Goal: Task Accomplishment & Management: Use online tool/utility

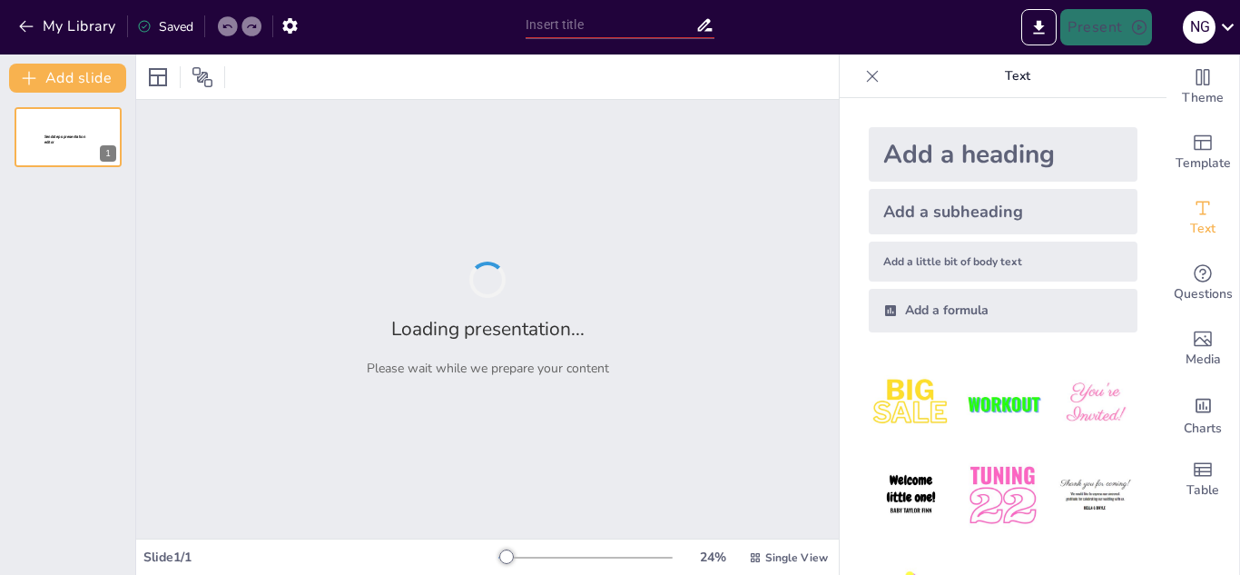
type input "Memahami Konsep Individu dan Populasi dalam Ekologi"
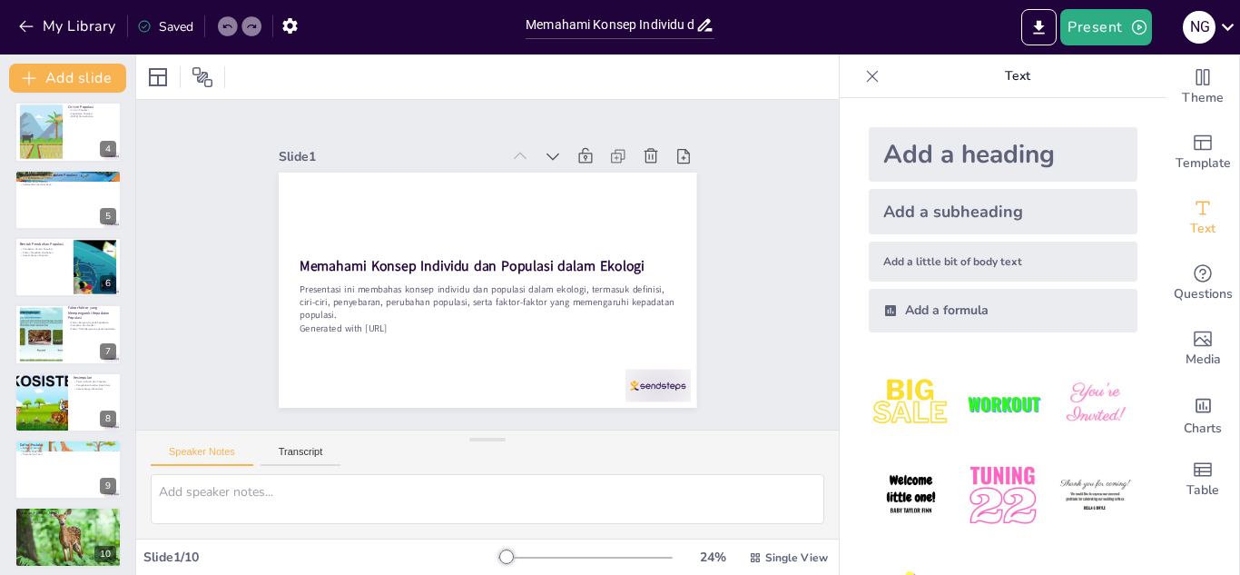
scroll to position [215, 0]
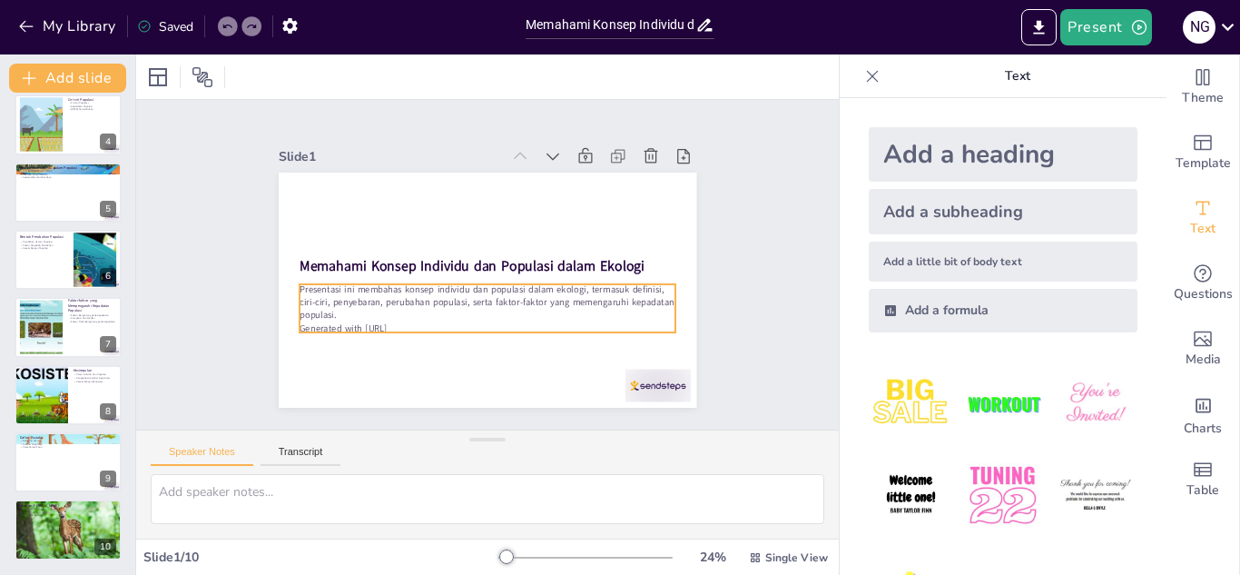
click at [422, 305] on p "Presentasi ini membahas konsep individu dan populasi dalam ekologi, termasuk de…" at bounding box center [488, 301] width 376 height 39
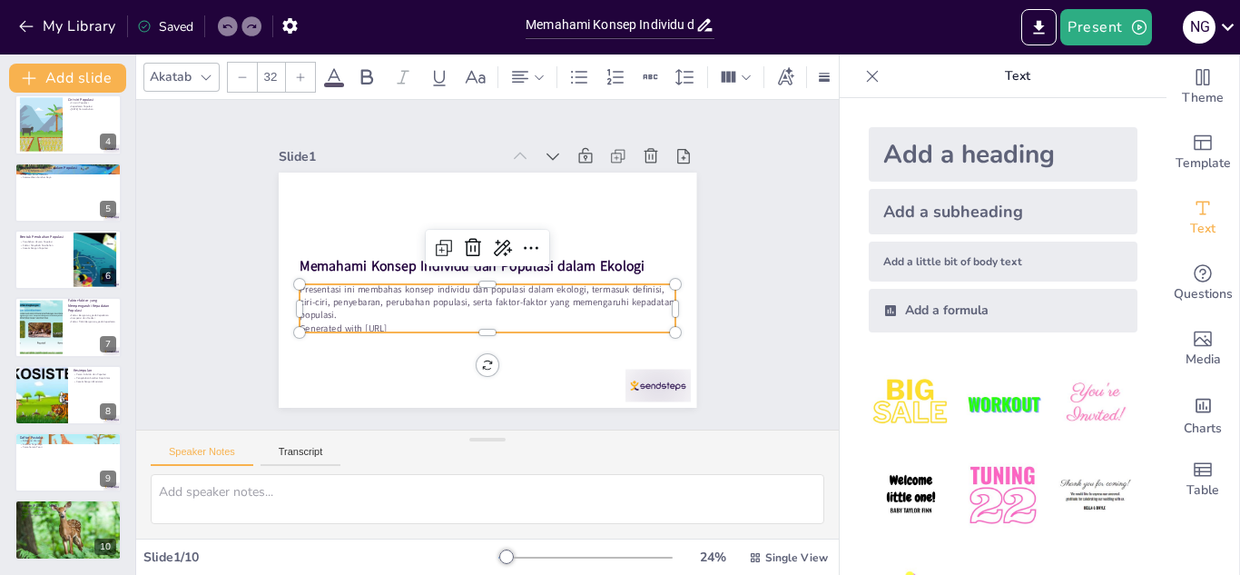
click at [411, 321] on p "Generated with [URL]" at bounding box center [488, 327] width 376 height 13
click at [411, 317] on p "Generated with [URL]" at bounding box center [481, 327] width 376 height 52
click at [411, 321] on p "Generated with [URL]" at bounding box center [488, 327] width 376 height 13
click at [411, 317] on p "Generated with [URL]" at bounding box center [481, 327] width 376 height 53
click at [411, 321] on p "Generated with [URL]" at bounding box center [488, 327] width 376 height 13
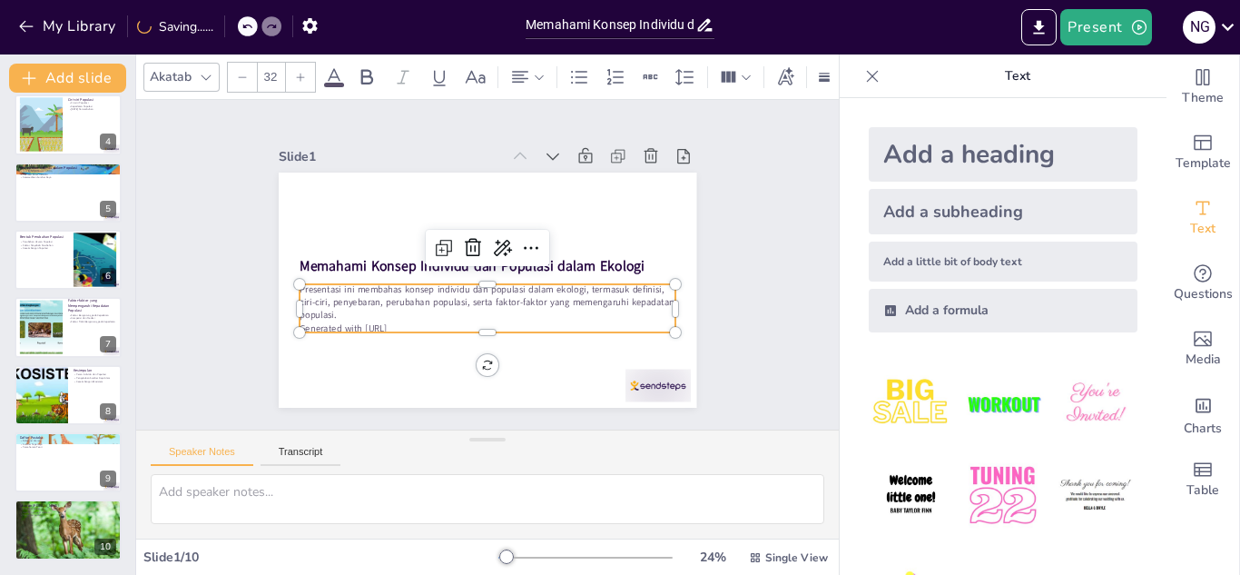
click at [411, 317] on p "Generated with [URL]" at bounding box center [450, 316] width 312 height 232
click at [411, 317] on p "Generated with [URL]" at bounding box center [481, 327] width 376 height 53
click at [411, 321] on p "Generated with [URL]" at bounding box center [488, 327] width 376 height 13
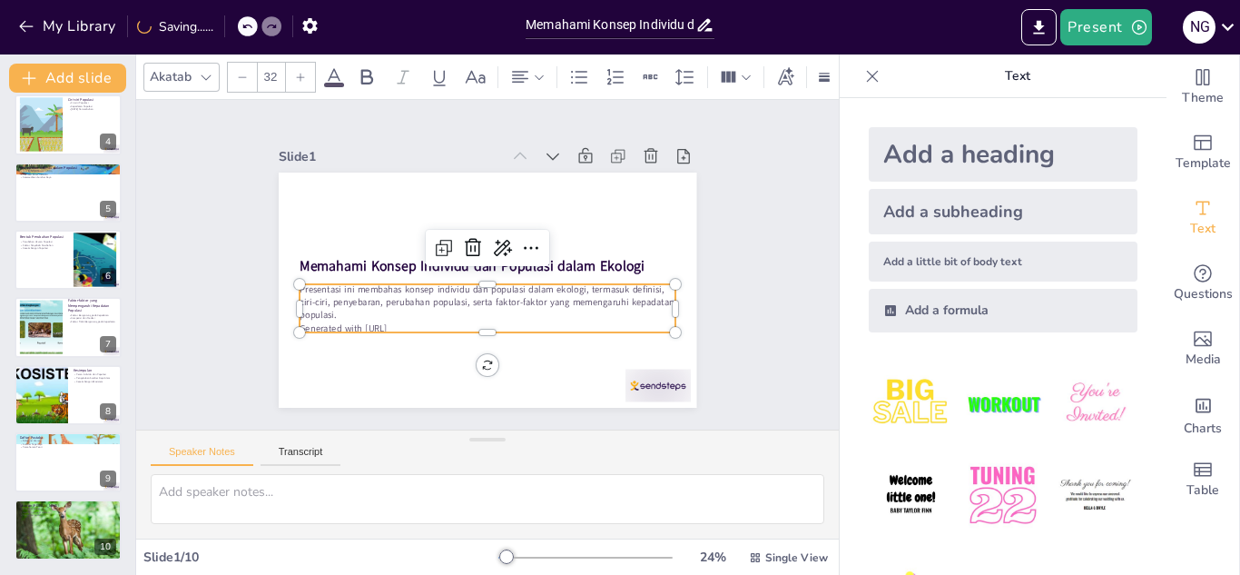
click at [411, 317] on p "Generated with [URL]" at bounding box center [468, 325] width 362 height 129
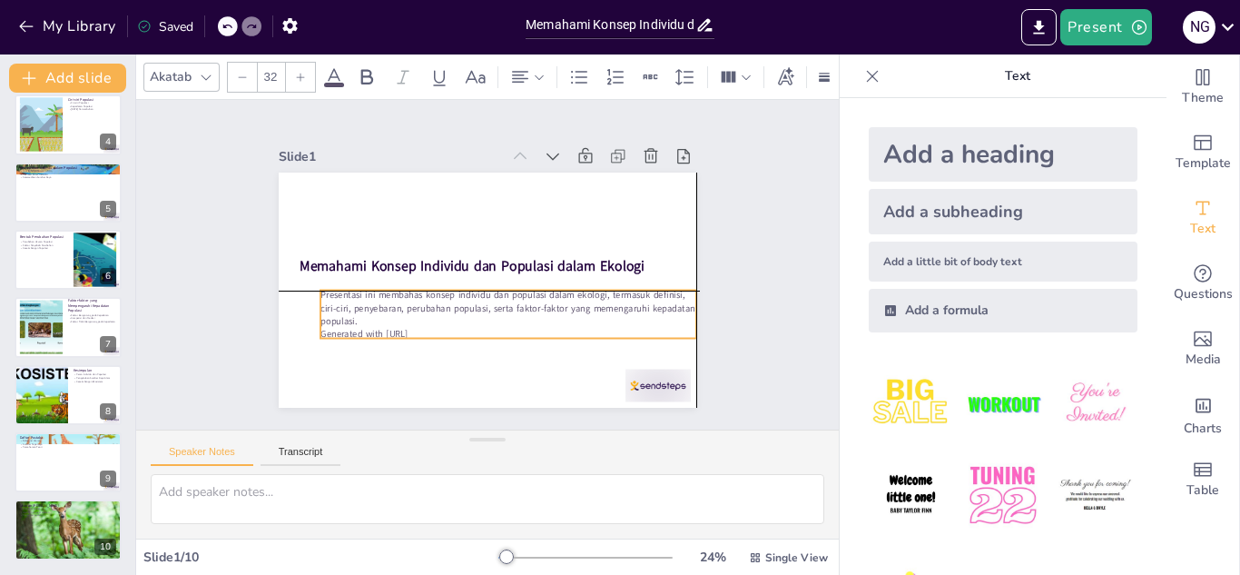
click at [436, 328] on p "Generated with [URL]" at bounding box center [509, 334] width 376 height 13
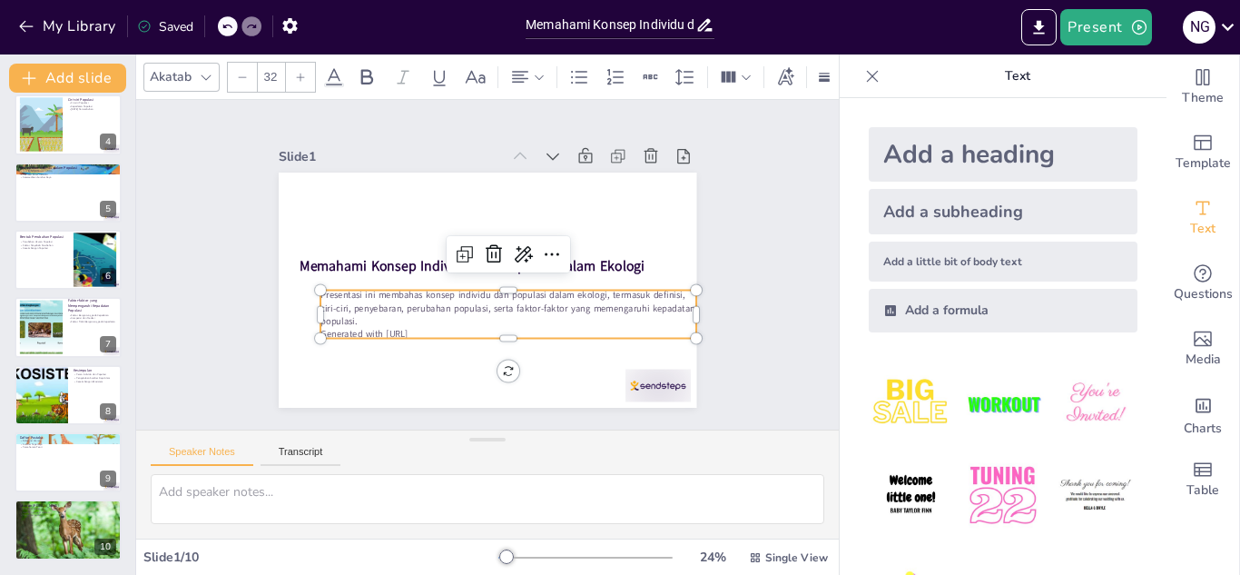
click at [436, 321] on p "Generated with [URL]" at bounding box center [501, 336] width 376 height 53
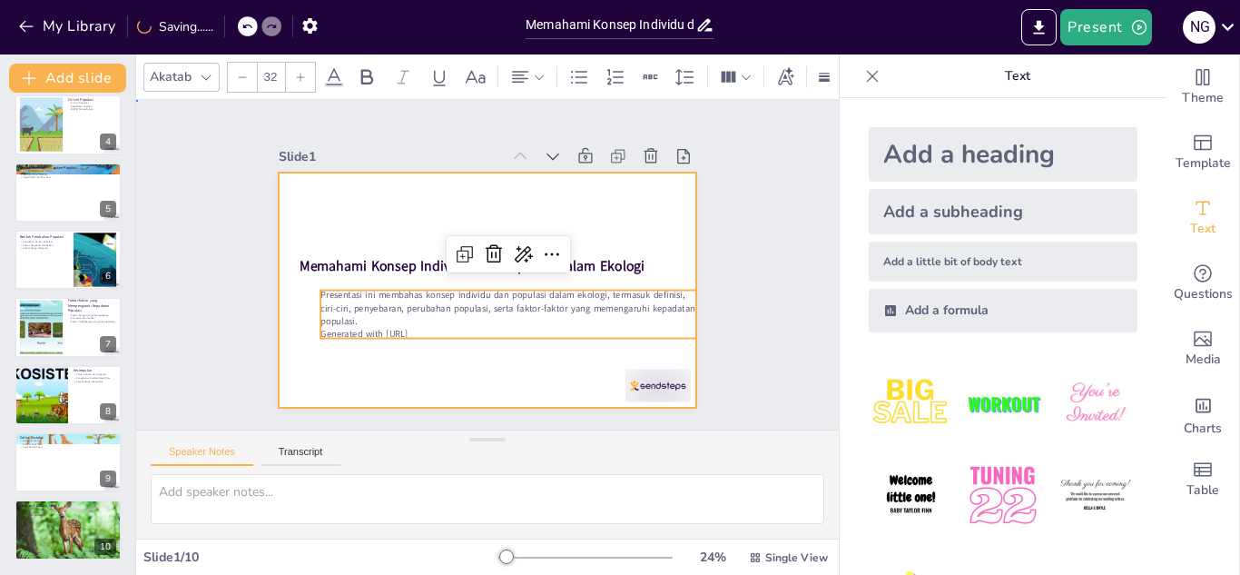
click at [452, 370] on div at bounding box center [488, 290] width 418 height 235
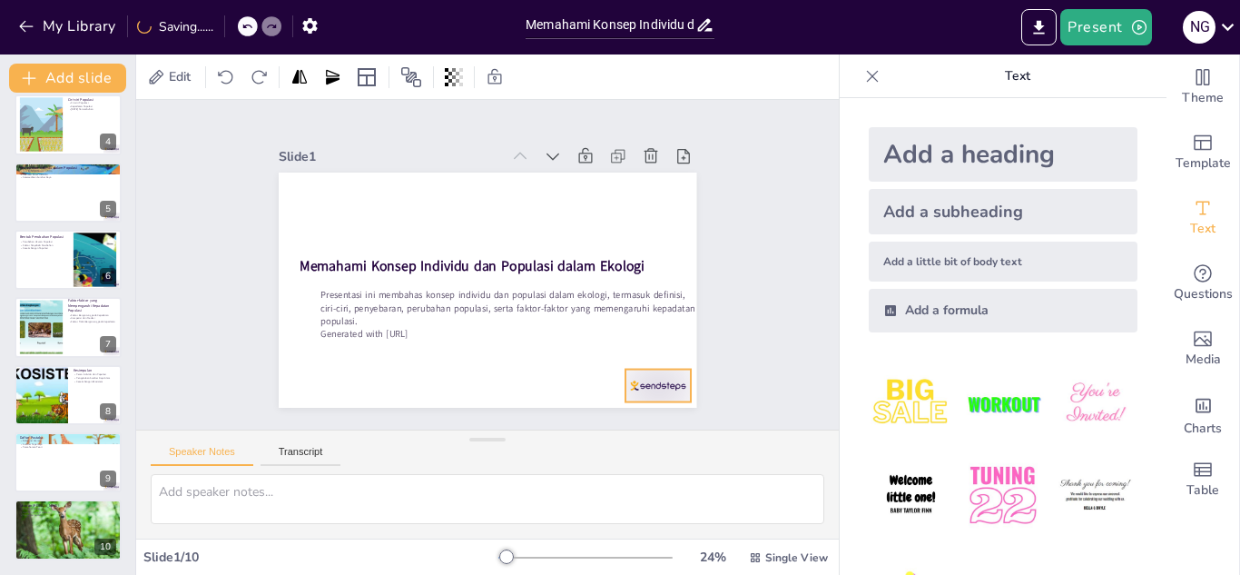
click at [637, 377] on div at bounding box center [658, 386] width 65 height 33
click at [653, 375] on icon at bounding box center [642, 386] width 21 height 22
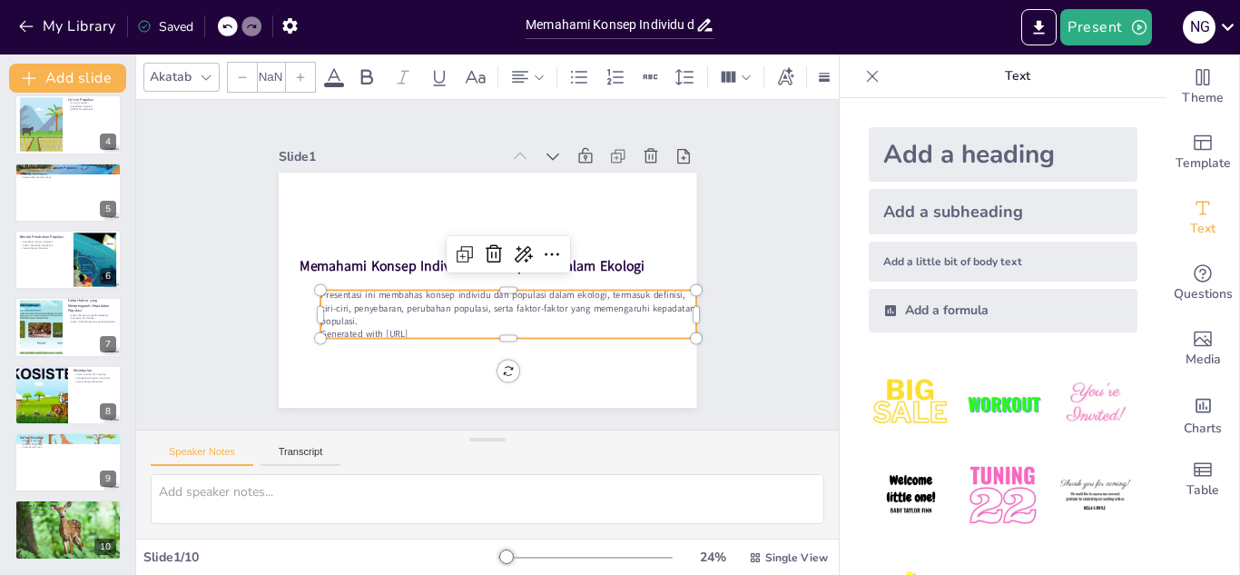
type input "32"
click at [432, 321] on p "Generated with [URL]" at bounding box center [494, 336] width 370 height 91
click at [432, 328] on p "Generated with [URL]" at bounding box center [509, 334] width 376 height 13
click at [432, 321] on p "Generated with [URL]" at bounding box center [501, 336] width 376 height 53
click at [38, 274] on div at bounding box center [68, 260] width 109 height 62
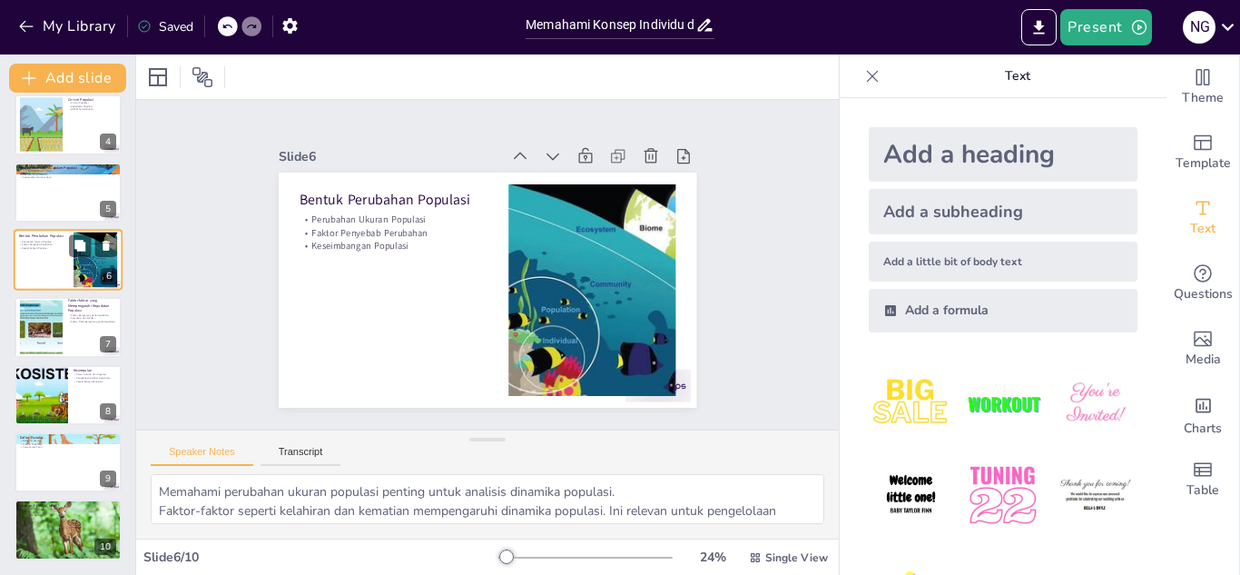
scroll to position [142, 0]
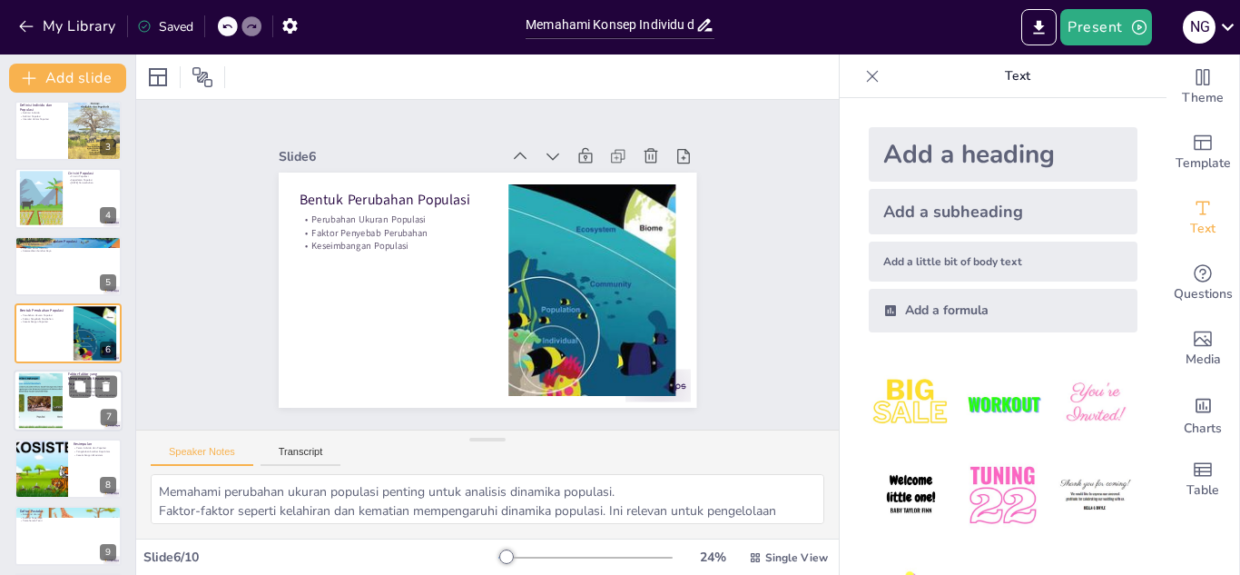
click at [82, 398] on div "Faktor Bergantung pada Kepadatan Kompetisi dan Predasi Faktor Tidak Bergantung …" at bounding box center [92, 392] width 49 height 13
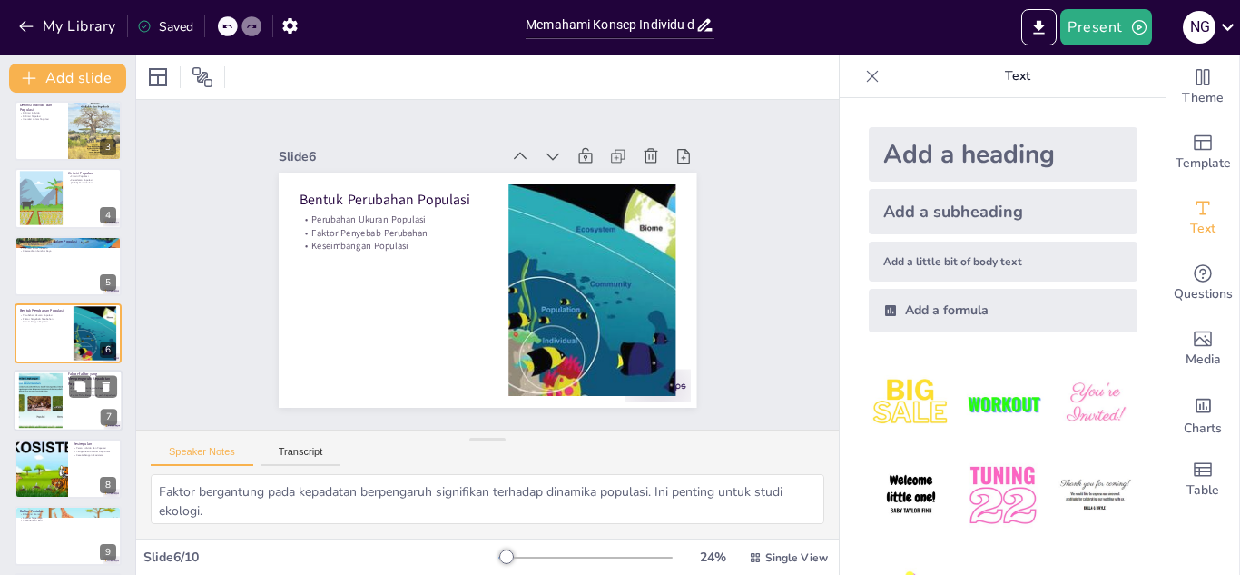
scroll to position [209, 0]
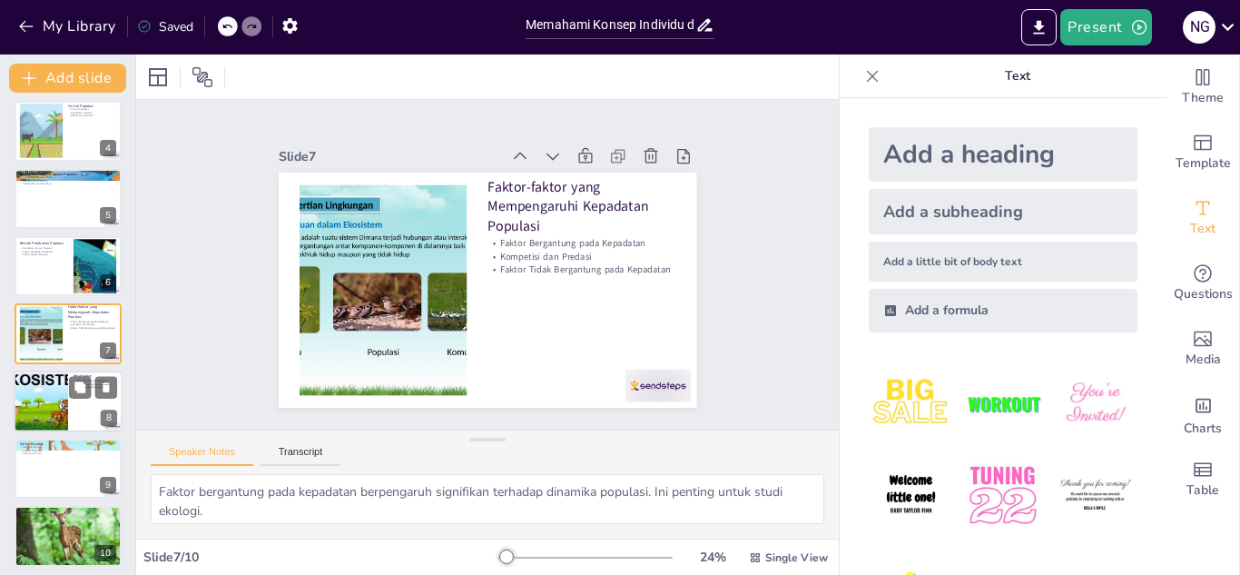
click at [45, 401] on div at bounding box center [40, 401] width 109 height 62
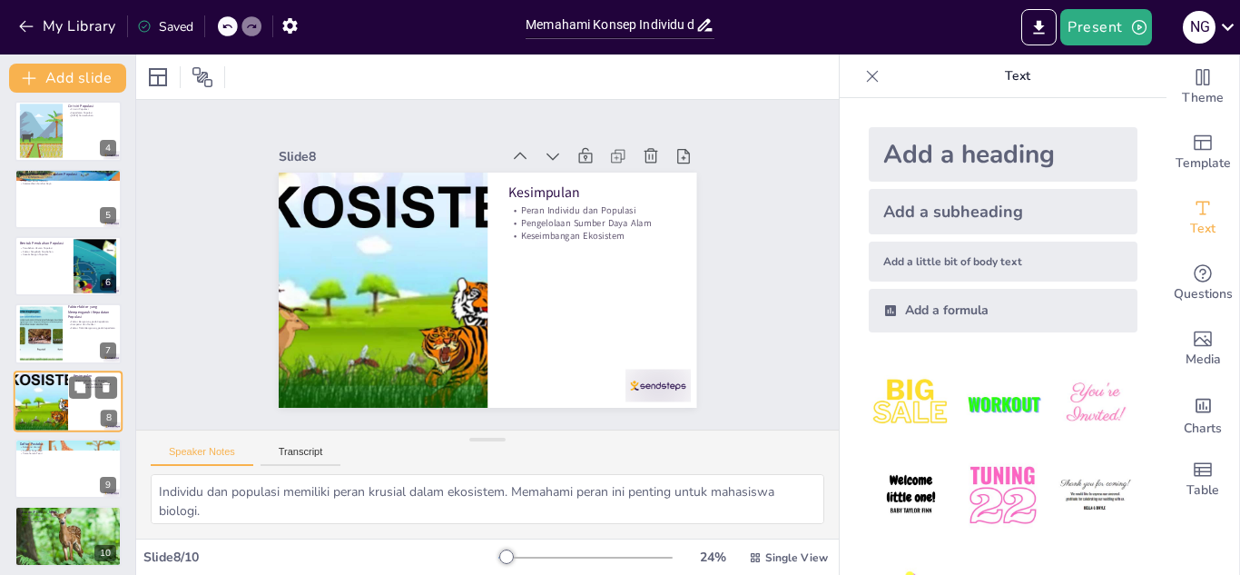
scroll to position [215, 0]
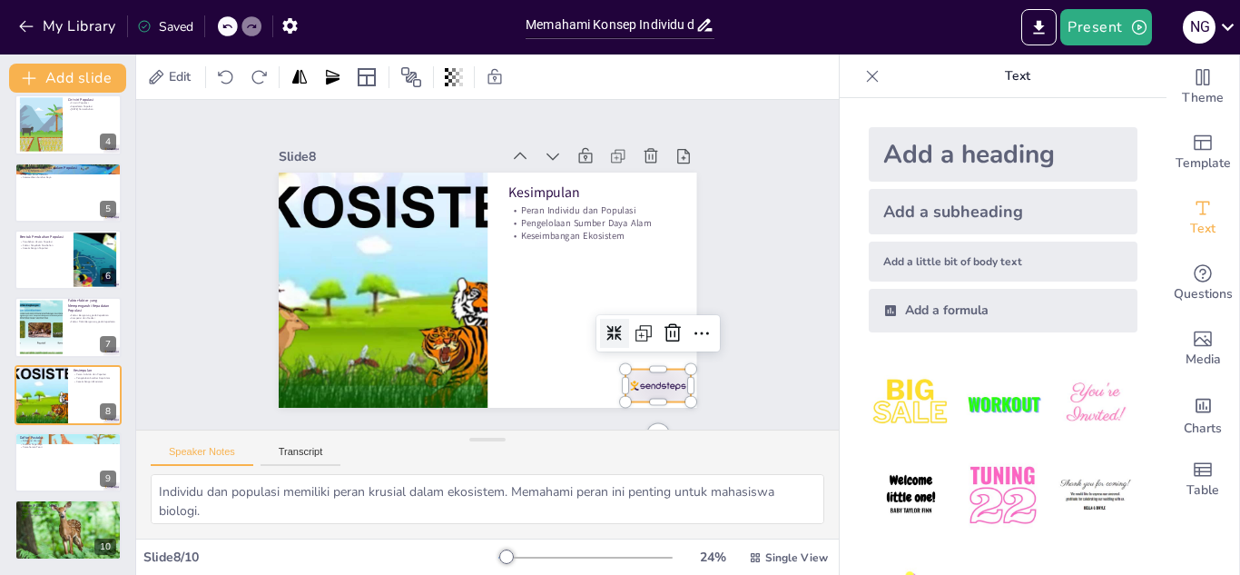
click at [669, 382] on div at bounding box center [658, 386] width 65 height 33
click at [664, 331] on icon at bounding box center [673, 333] width 22 height 22
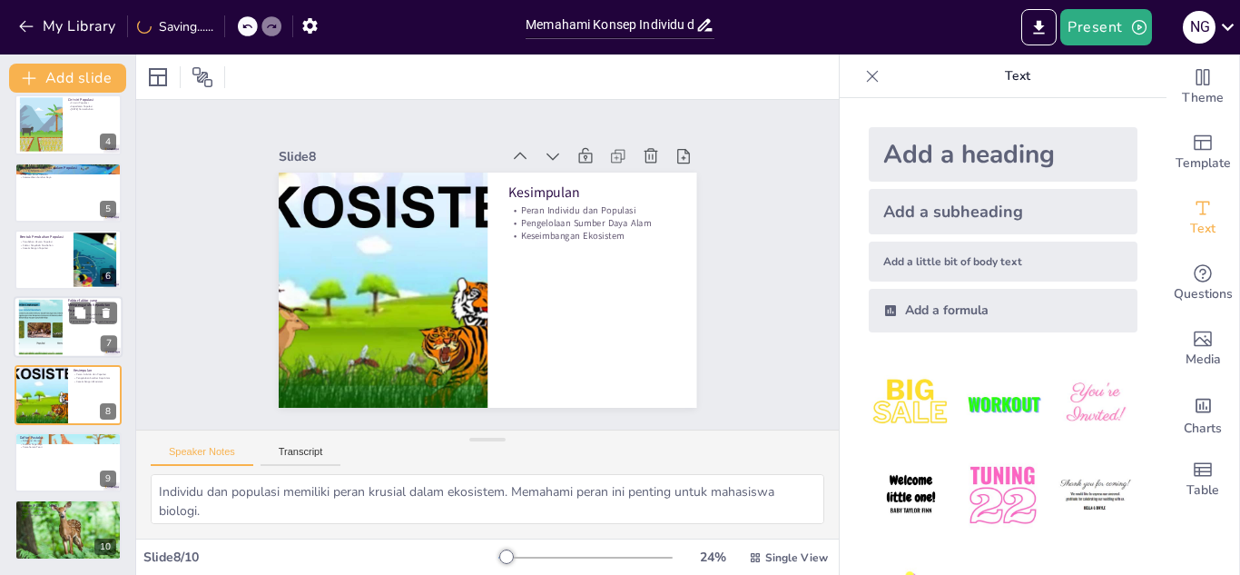
click at [79, 337] on div at bounding box center [68, 328] width 109 height 62
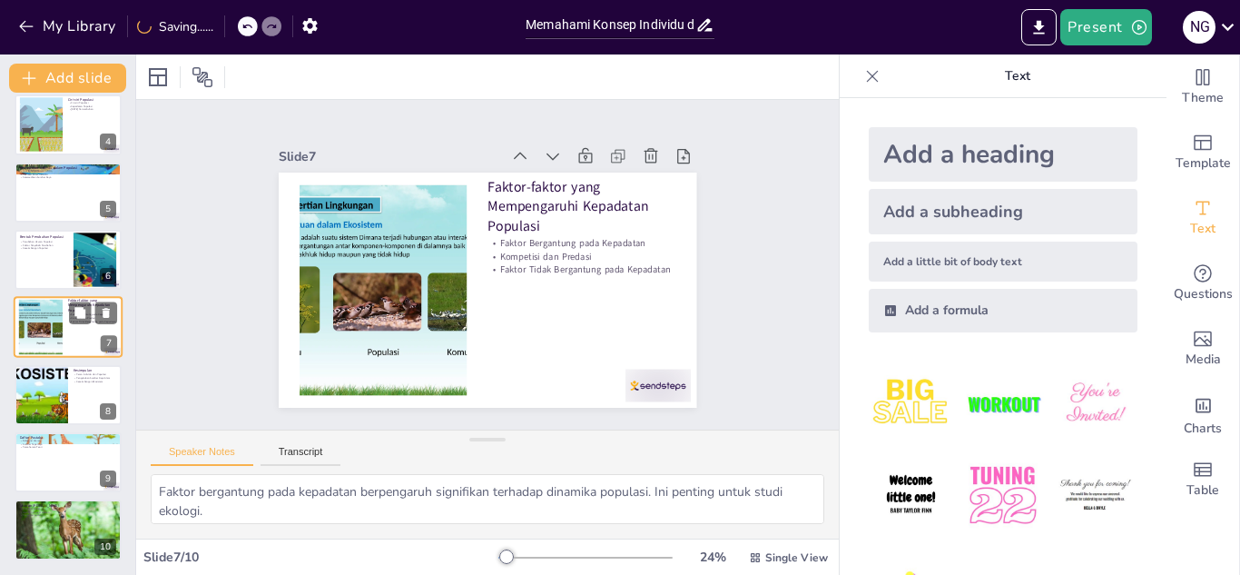
scroll to position [209, 0]
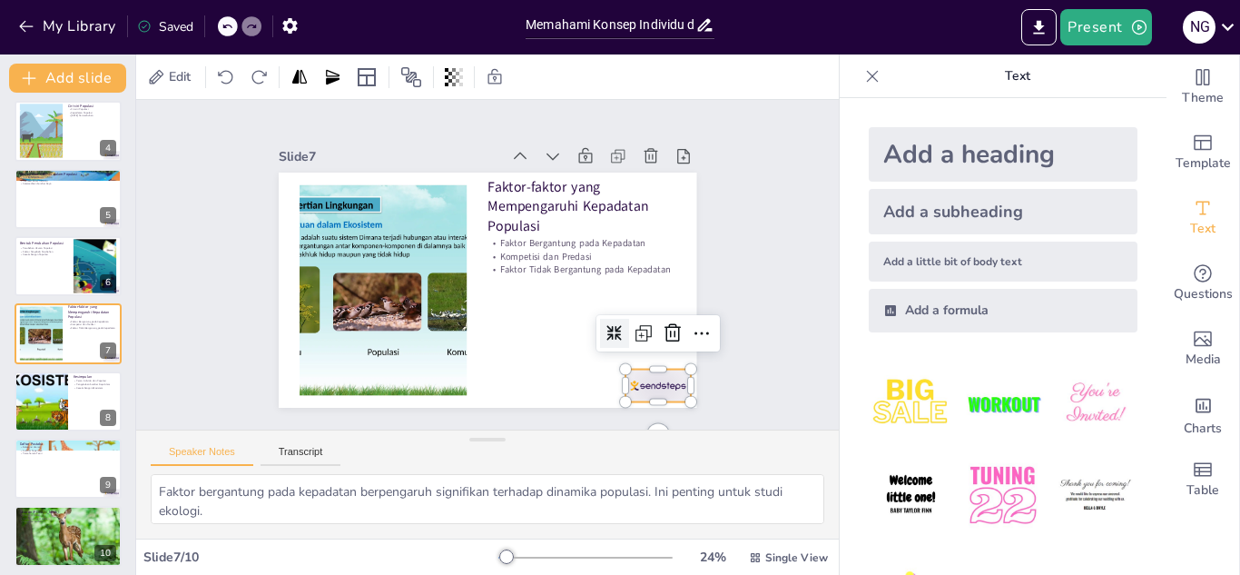
click at [669, 380] on div at bounding box center [658, 386] width 65 height 33
click at [662, 322] on icon at bounding box center [673, 333] width 22 height 22
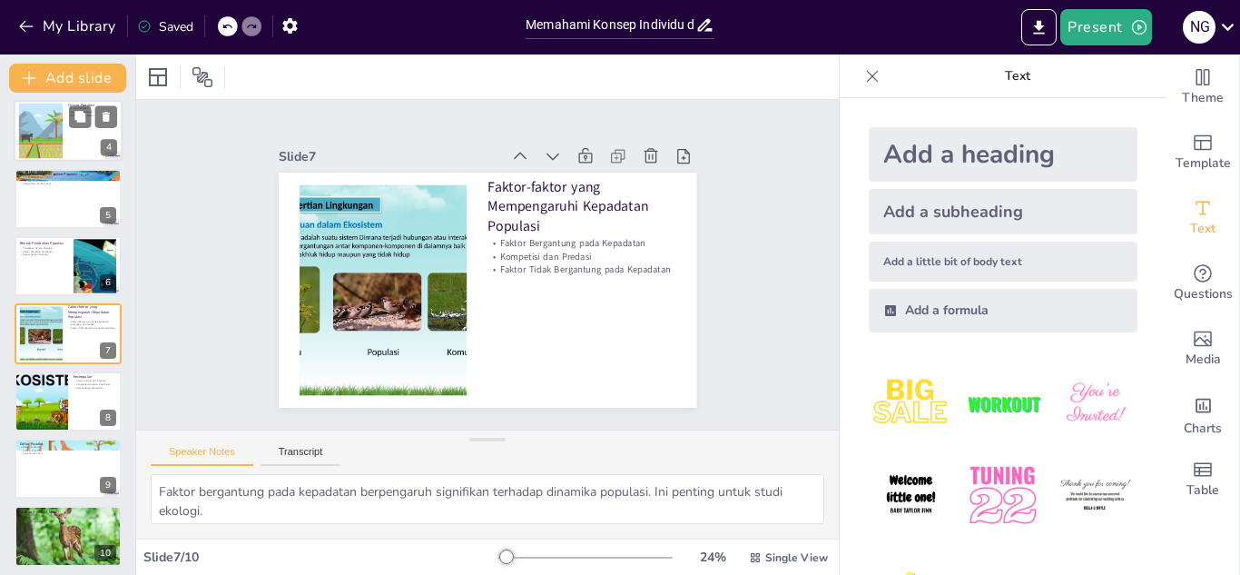
click at [68, 138] on div at bounding box center [68, 131] width 109 height 62
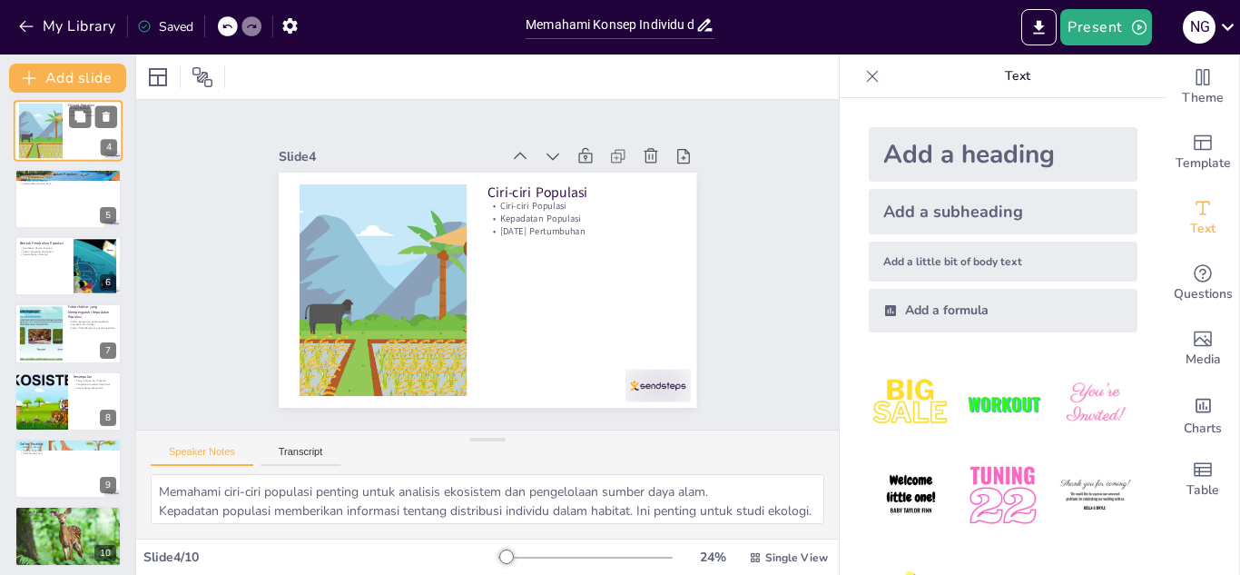
scroll to position [6, 0]
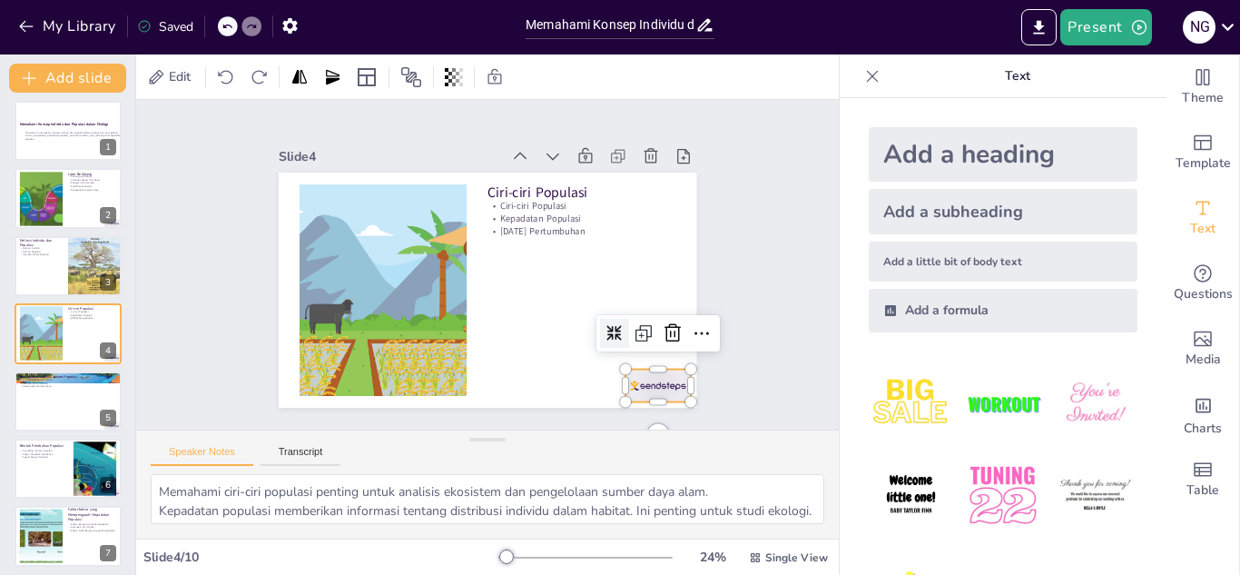
click at [661, 383] on div at bounding box center [644, 402] width 68 height 39
click at [659, 359] on icon at bounding box center [655, 369] width 20 height 21
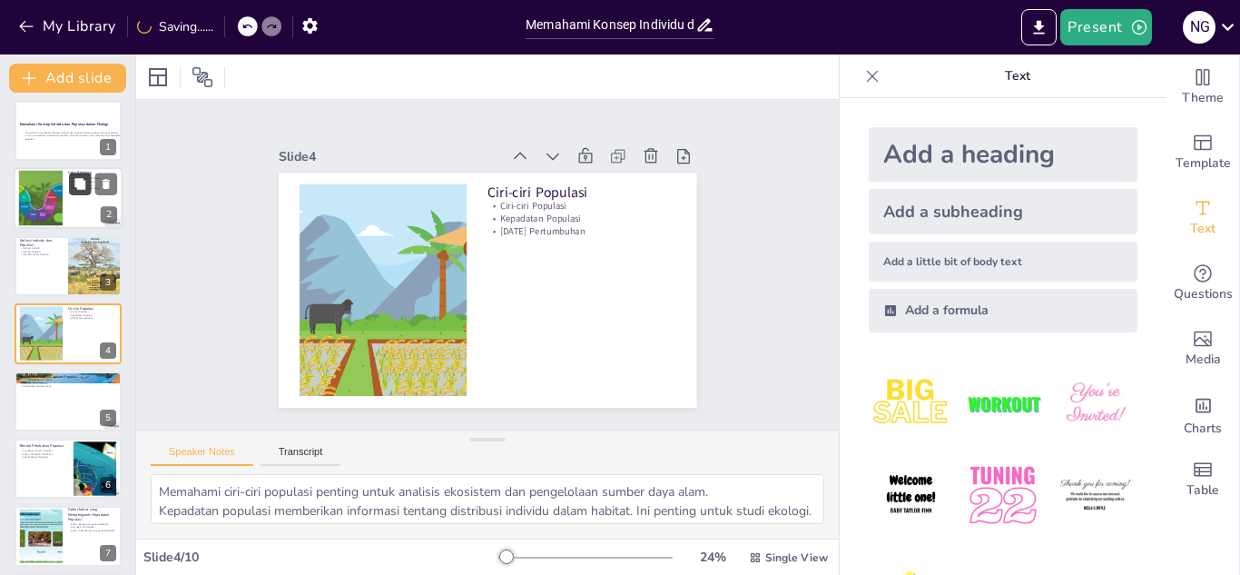
click at [79, 193] on button at bounding box center [80, 184] width 22 height 22
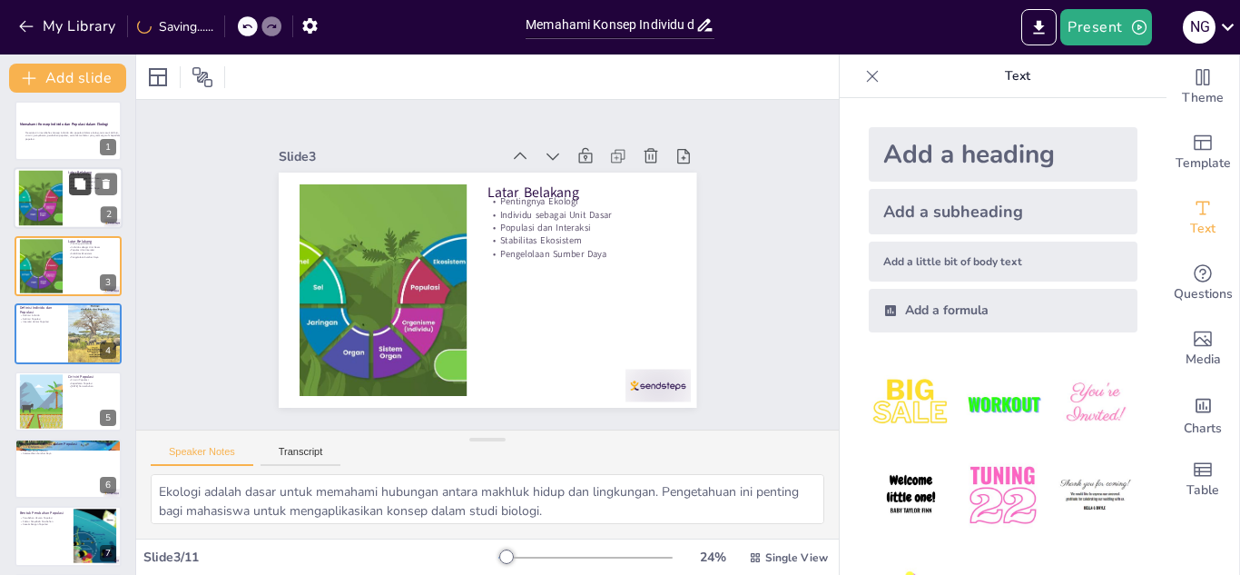
click at [79, 193] on button at bounding box center [80, 184] width 22 height 22
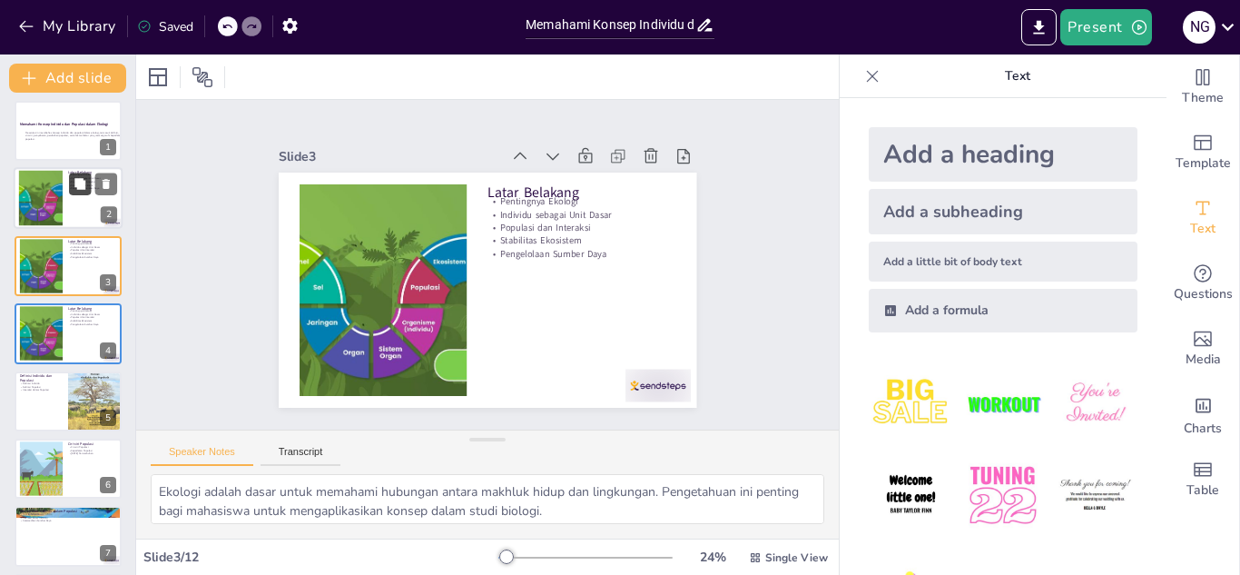
scroll to position [0, 0]
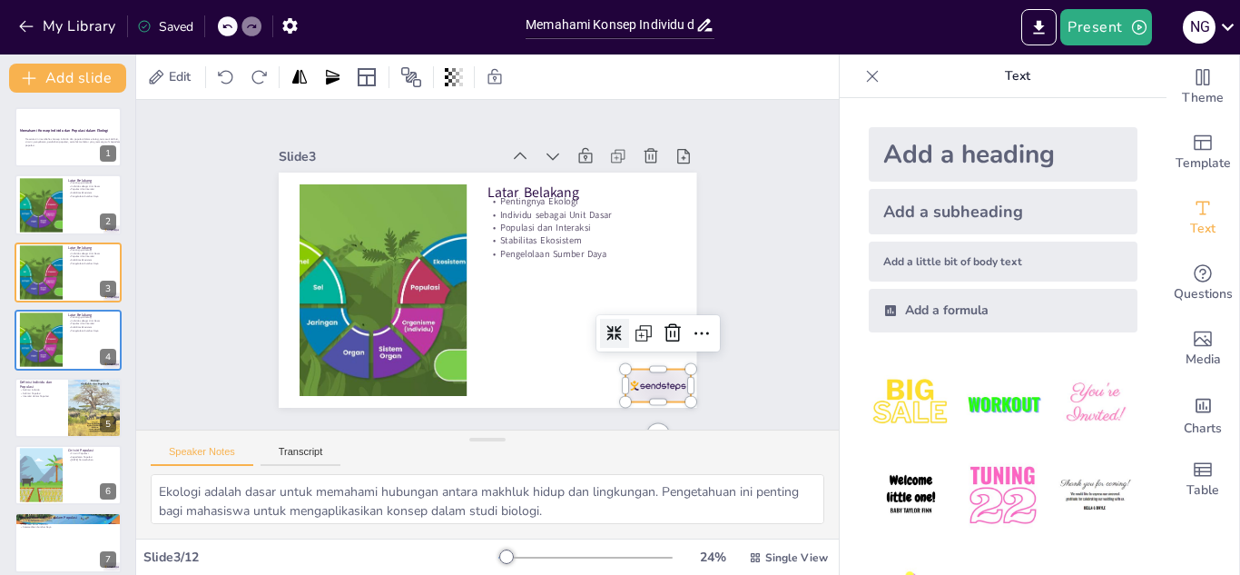
click at [633, 381] on div at bounding box center [658, 386] width 65 height 33
click at [662, 325] on icon at bounding box center [673, 333] width 22 height 22
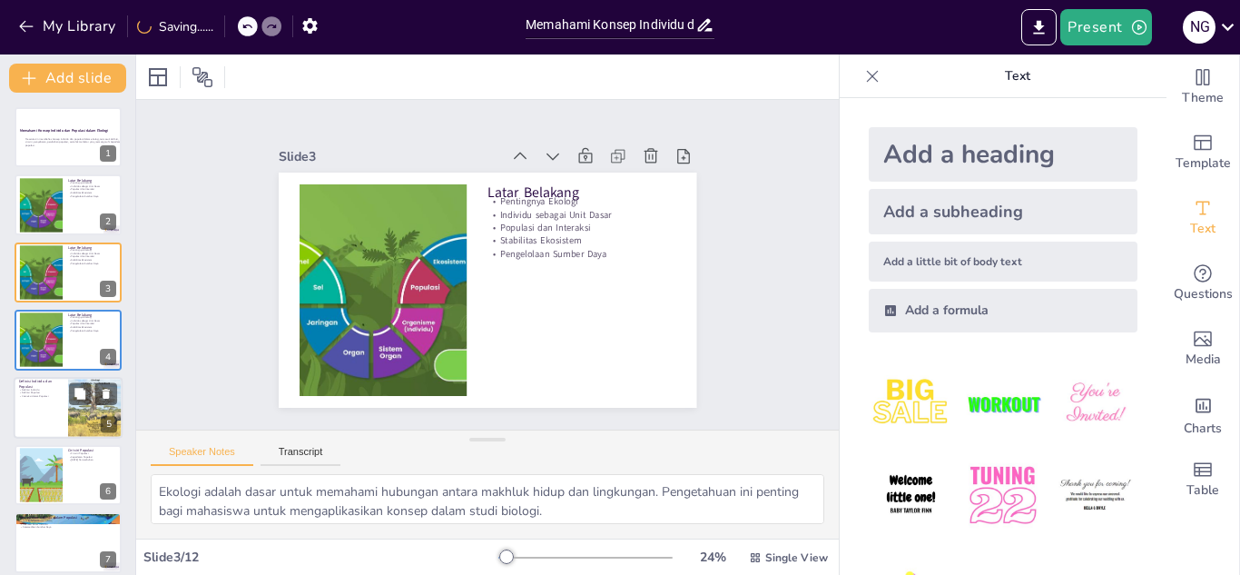
click at [15, 409] on div at bounding box center [68, 408] width 109 height 62
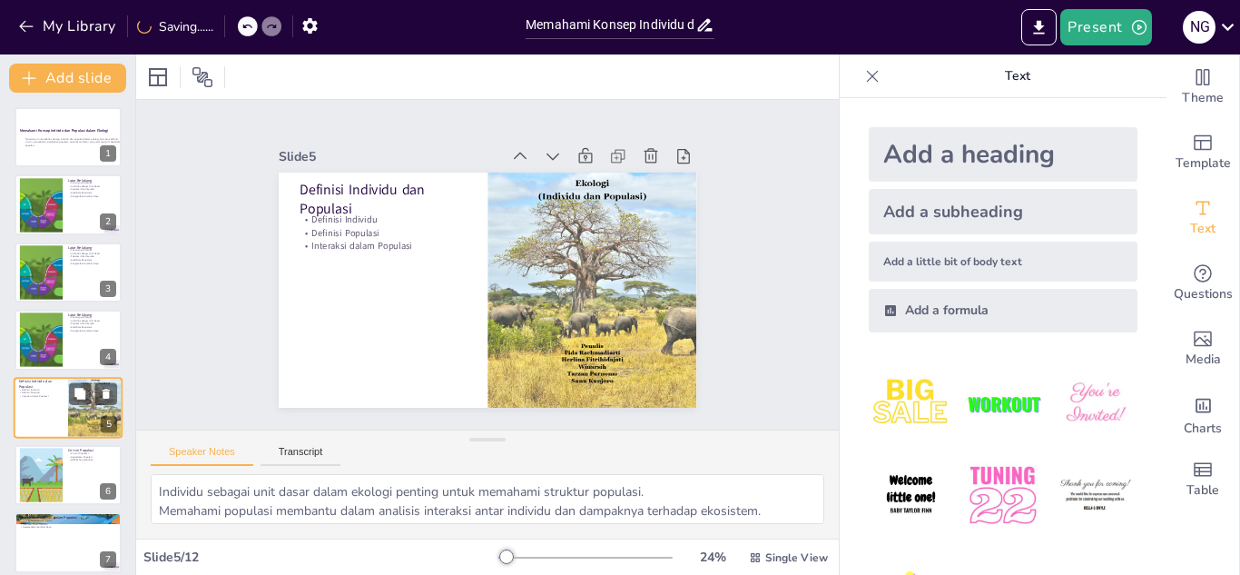
scroll to position [74, 0]
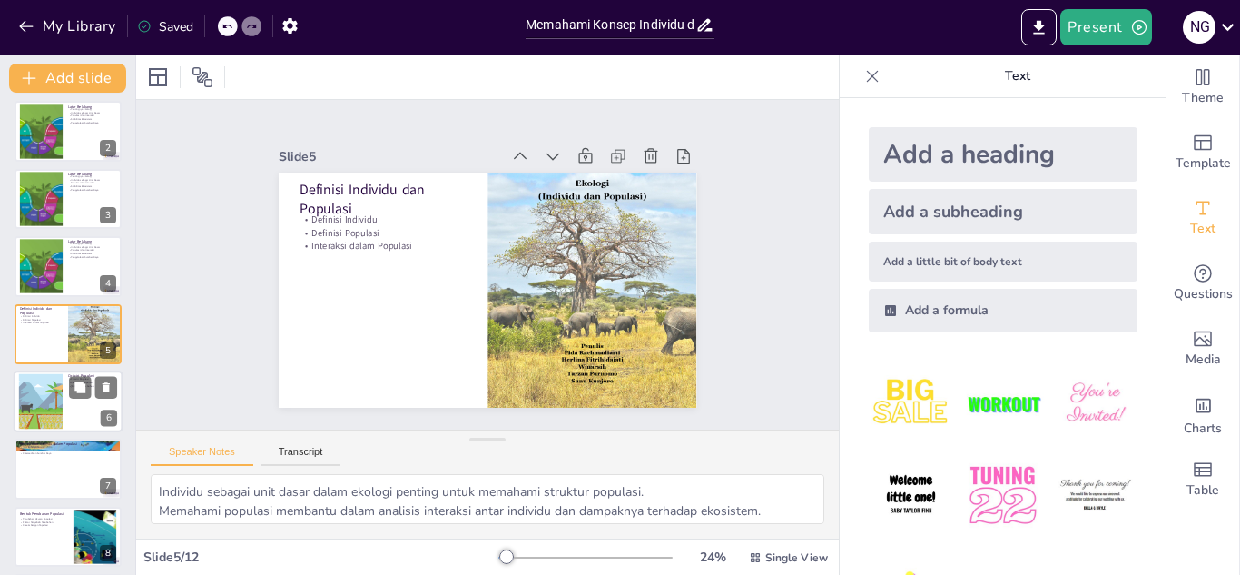
click at [40, 402] on div at bounding box center [41, 401] width 98 height 55
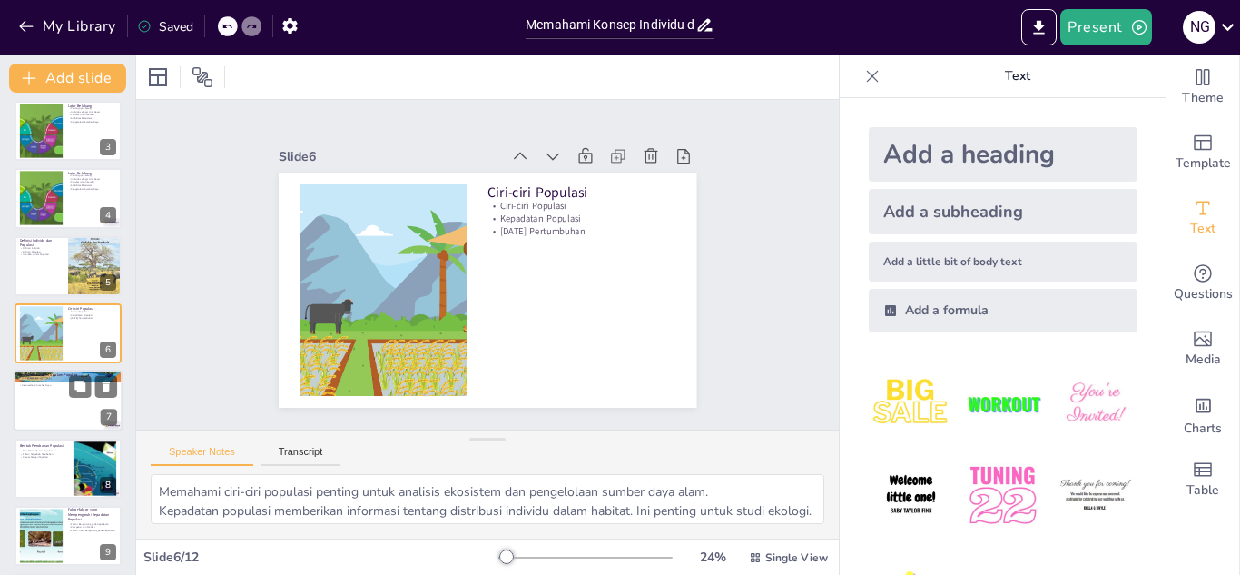
click at [63, 405] on div at bounding box center [68, 401] width 109 height 62
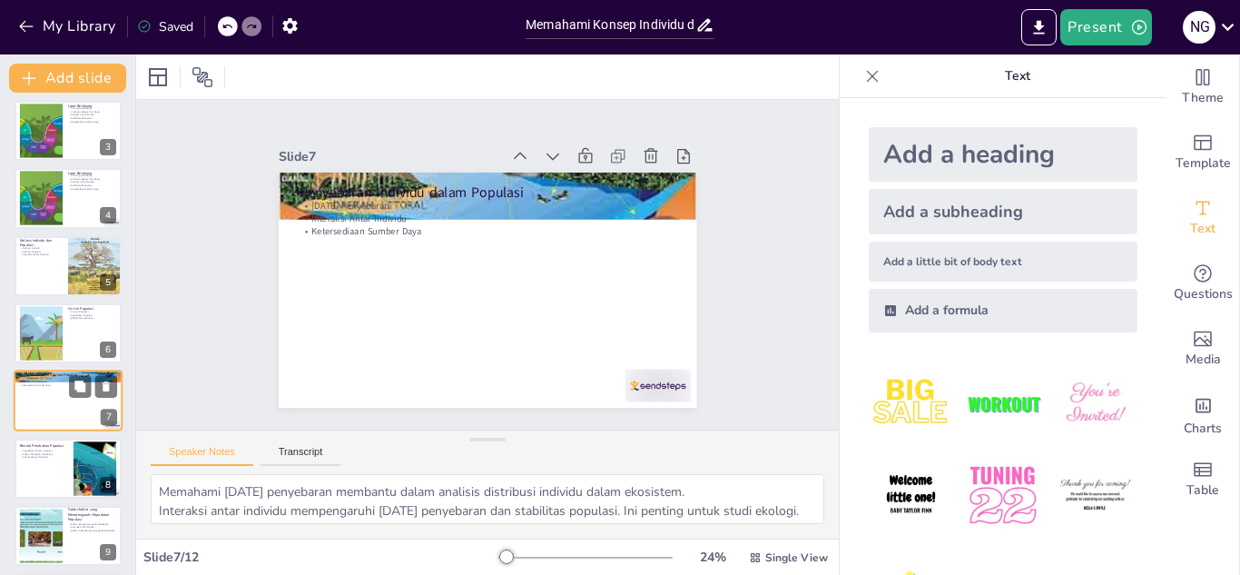
scroll to position [209, 0]
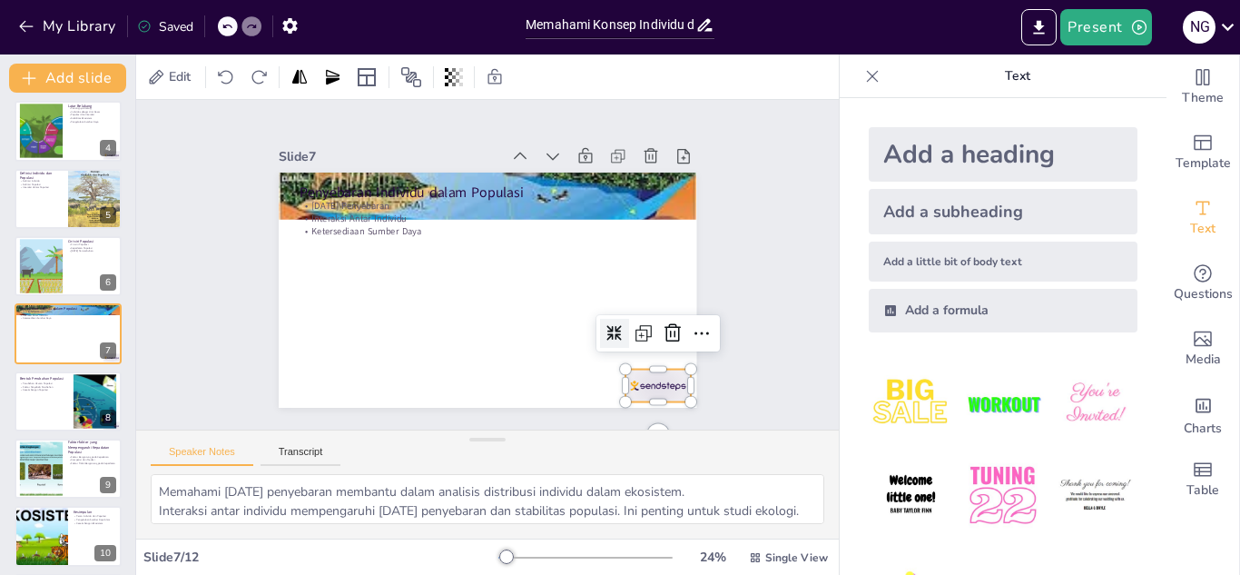
click at [648, 396] on div at bounding box center [629, 418] width 71 height 45
click at [662, 335] on icon at bounding box center [673, 333] width 22 height 22
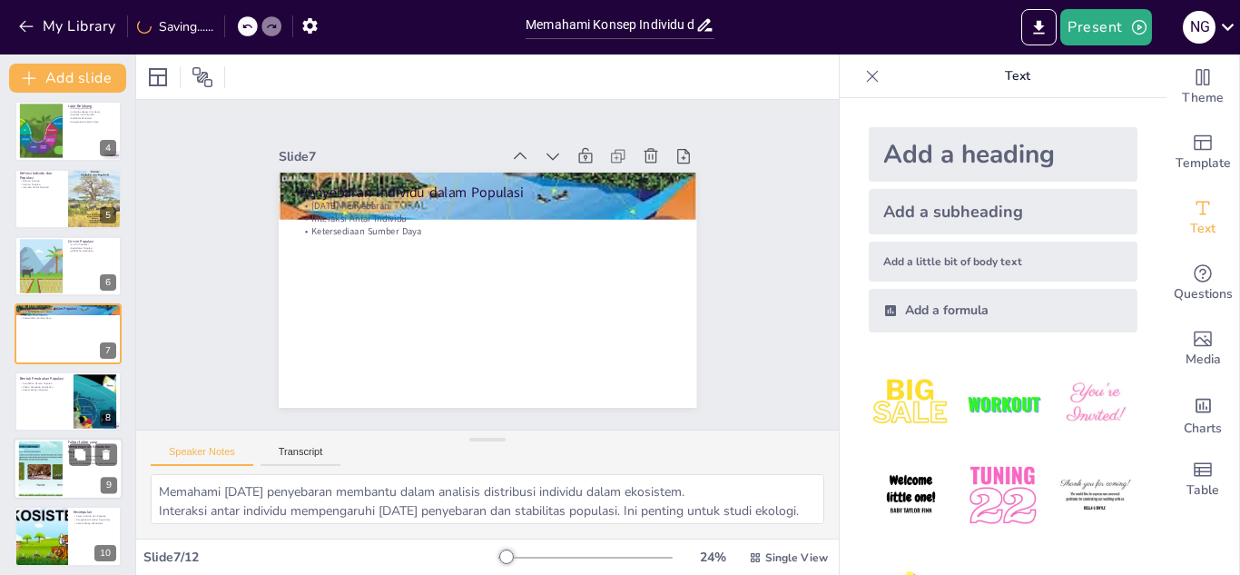
click at [97, 472] on div at bounding box center [68, 469] width 109 height 62
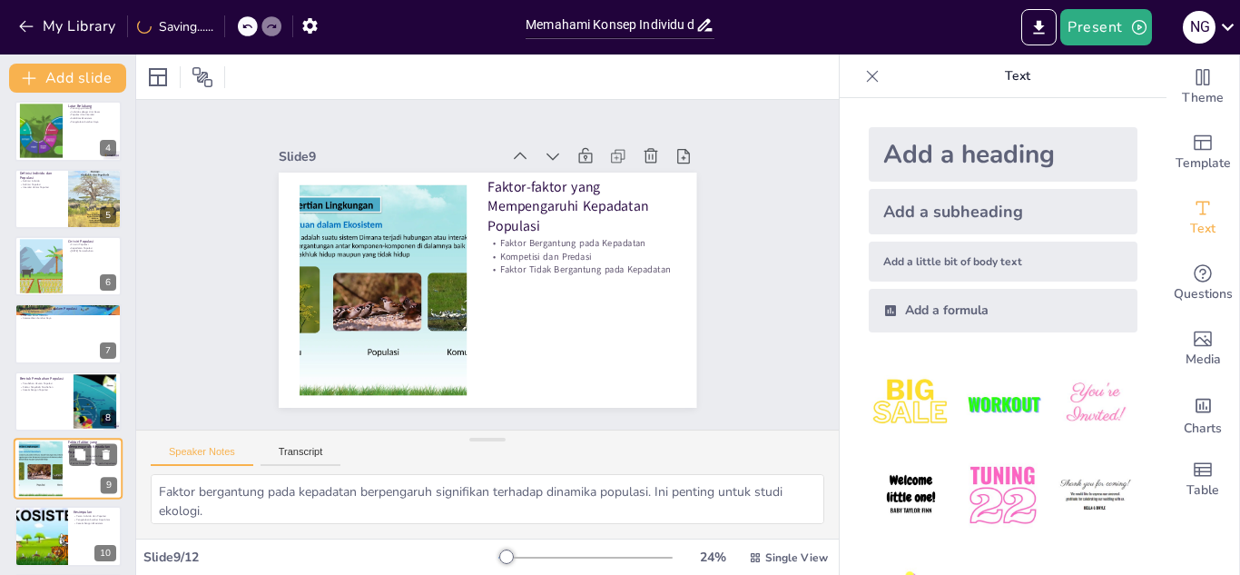
scroll to position [344, 0]
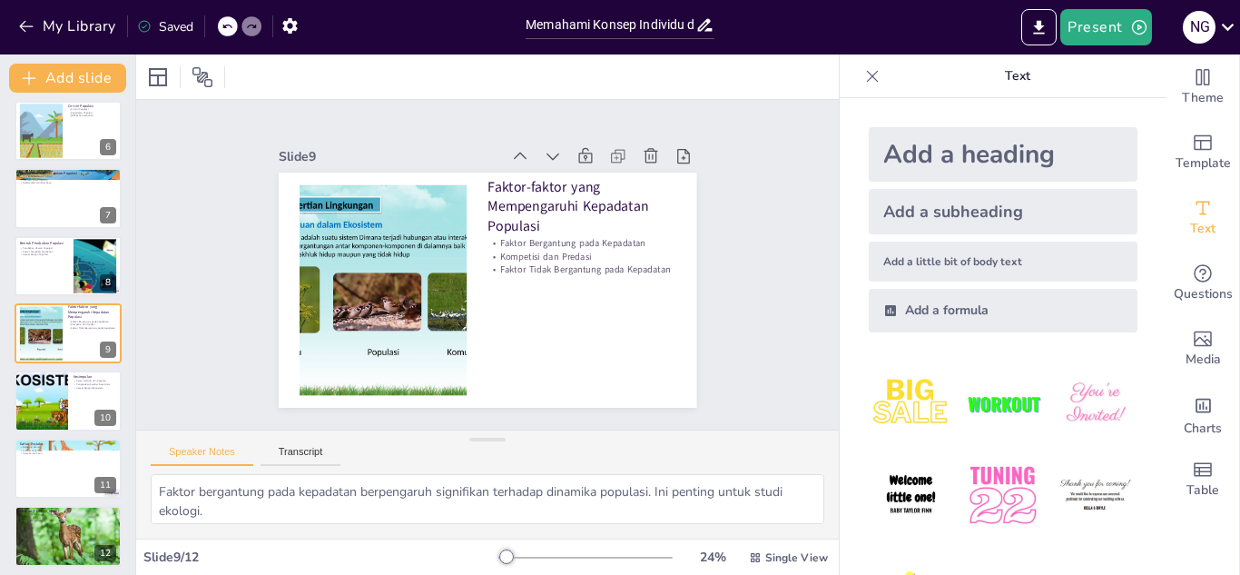
click at [48, 500] on div "Memahami Konsep Individu dan Populasi dalam Ekologi Presentasi ini membahas kon…" at bounding box center [67, 165] width 135 height 804
click at [63, 536] on div at bounding box center [68, 535] width 109 height 73
type textarea "Mengucapkan terima kasih adalah bentuk penghargaan kepada audiens. Ini penting …"
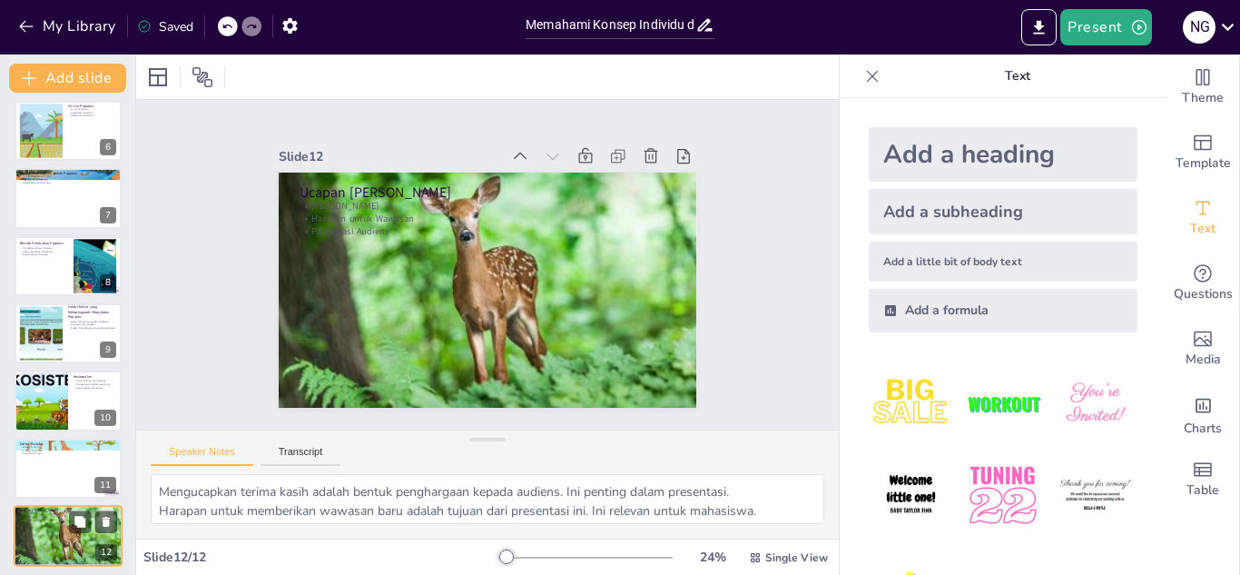
scroll to position [350, 0]
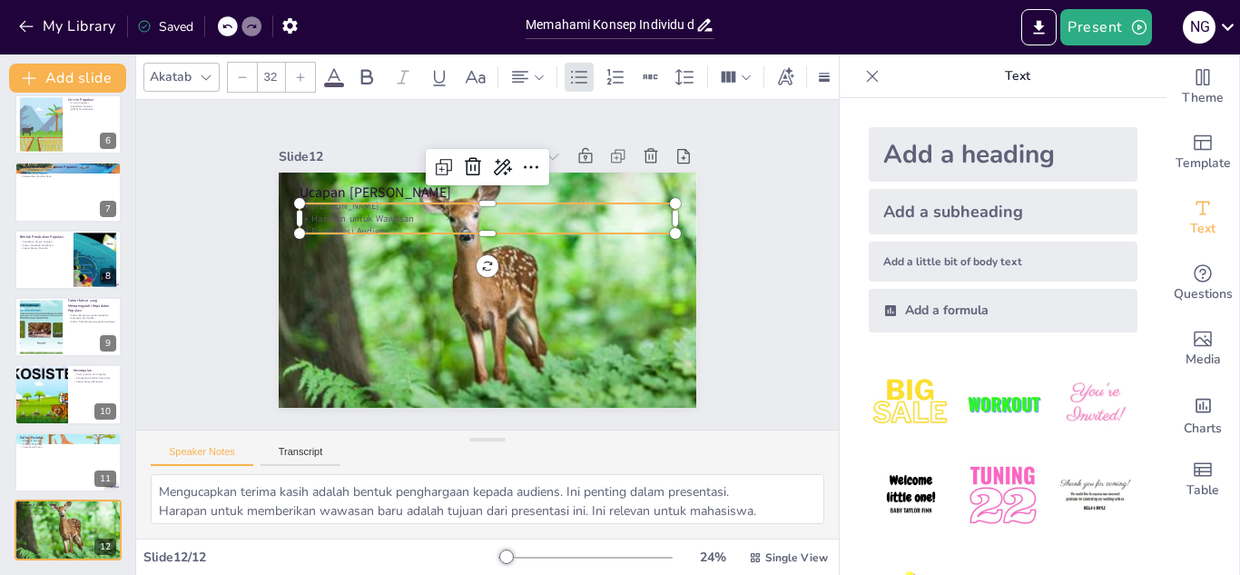
click at [360, 212] on p "Harapan untuk Wawasan" at bounding box center [488, 218] width 376 height 13
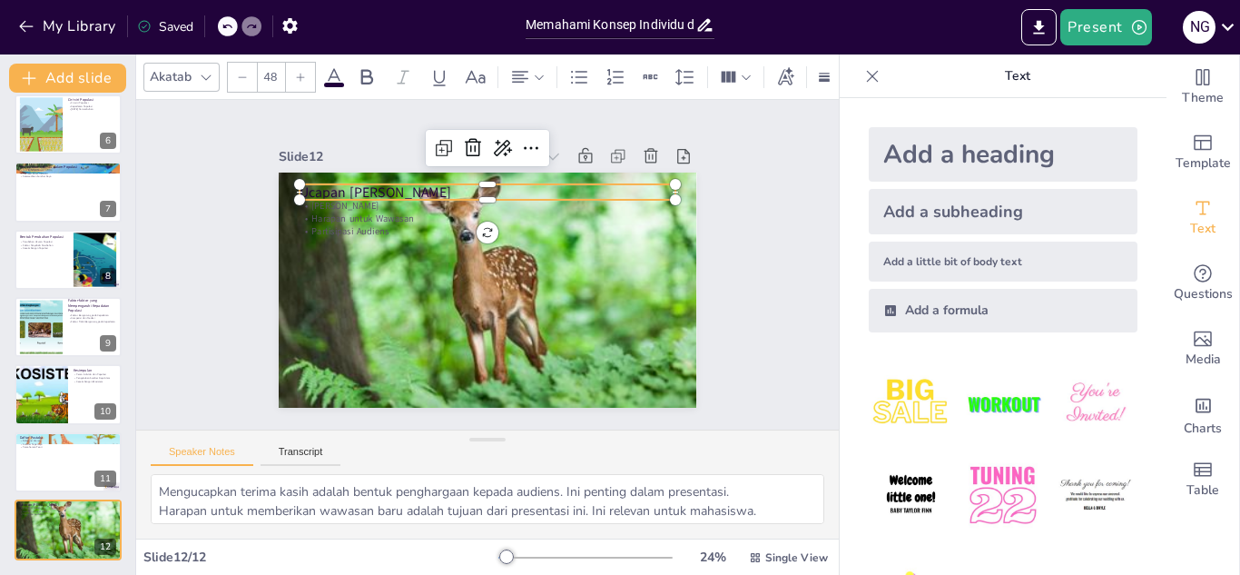
click at [342, 175] on div "Ucapan Terima Kasih Terima Kasih Harapan untuk Wawasan Partisipasi Audiens" at bounding box center [498, 173] width 416 height 44
click at [346, 212] on p "Harapan untuk Wawasan" at bounding box center [488, 218] width 376 height 13
type input "32"
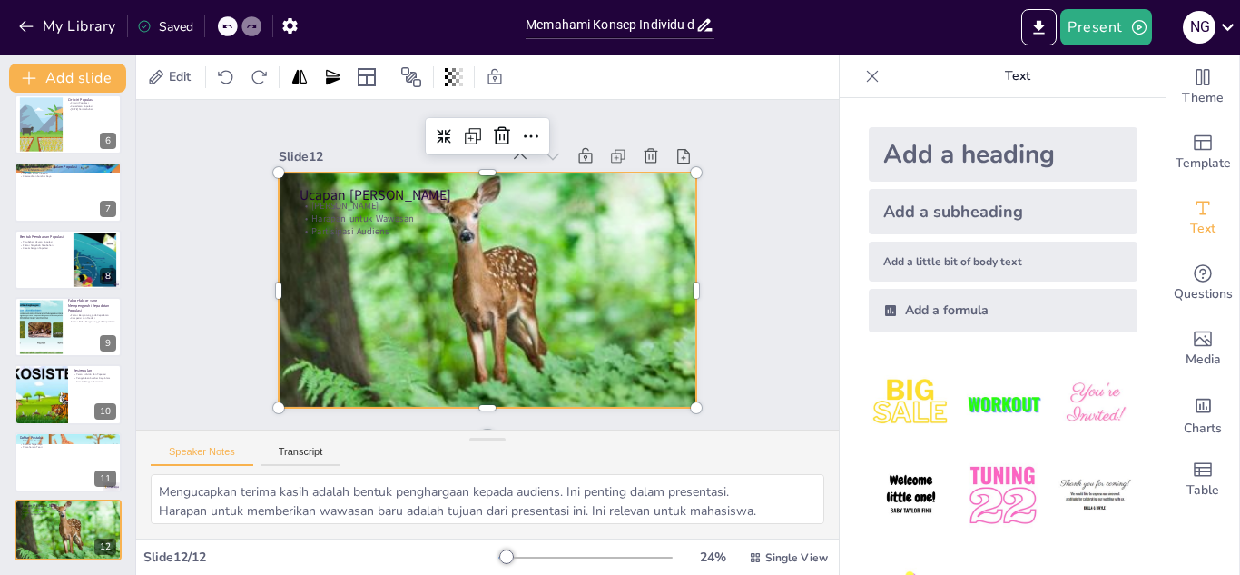
click at [357, 174] on div at bounding box center [488, 290] width 418 height 279
click at [357, 174] on div at bounding box center [484, 290] width 445 height 321
click at [357, 174] on div at bounding box center [488, 290] width 418 height 279
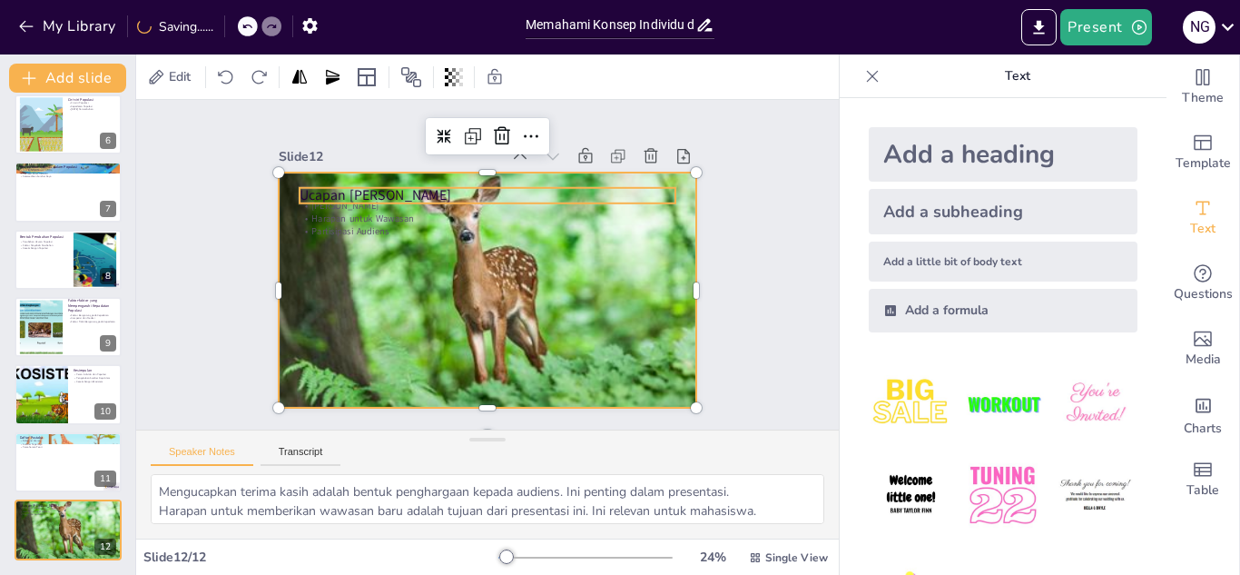
click at [360, 183] on p "Ucapan [PERSON_NAME]" at bounding box center [495, 195] width 376 height 59
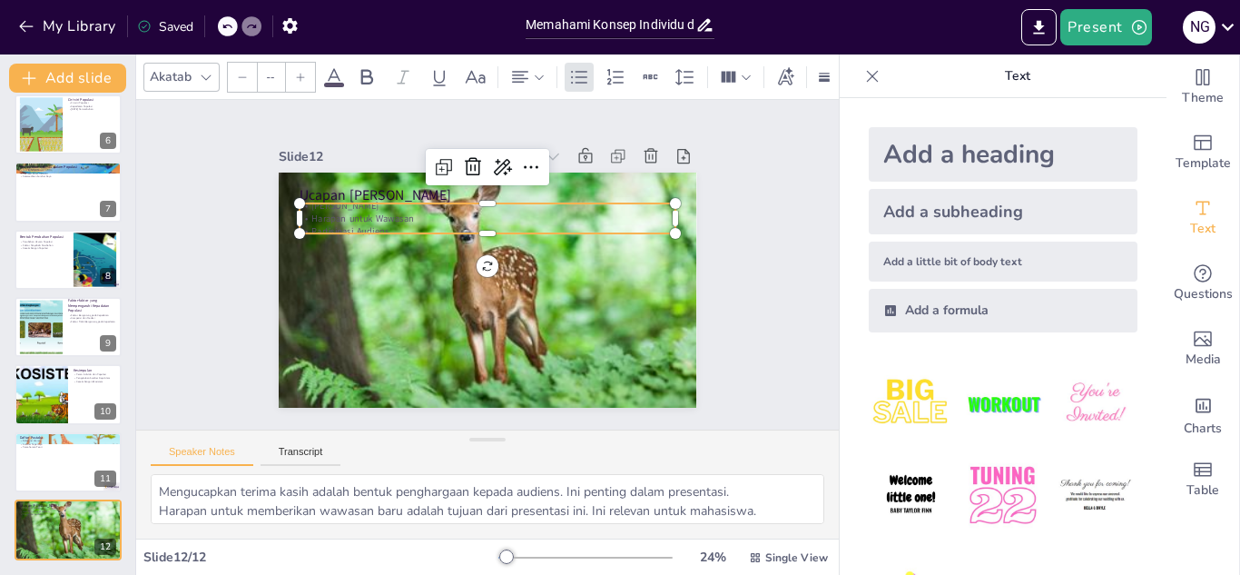
type input "32"
click at [366, 222] on p "Partisipasi Audiens" at bounding box center [491, 231] width 376 height 53
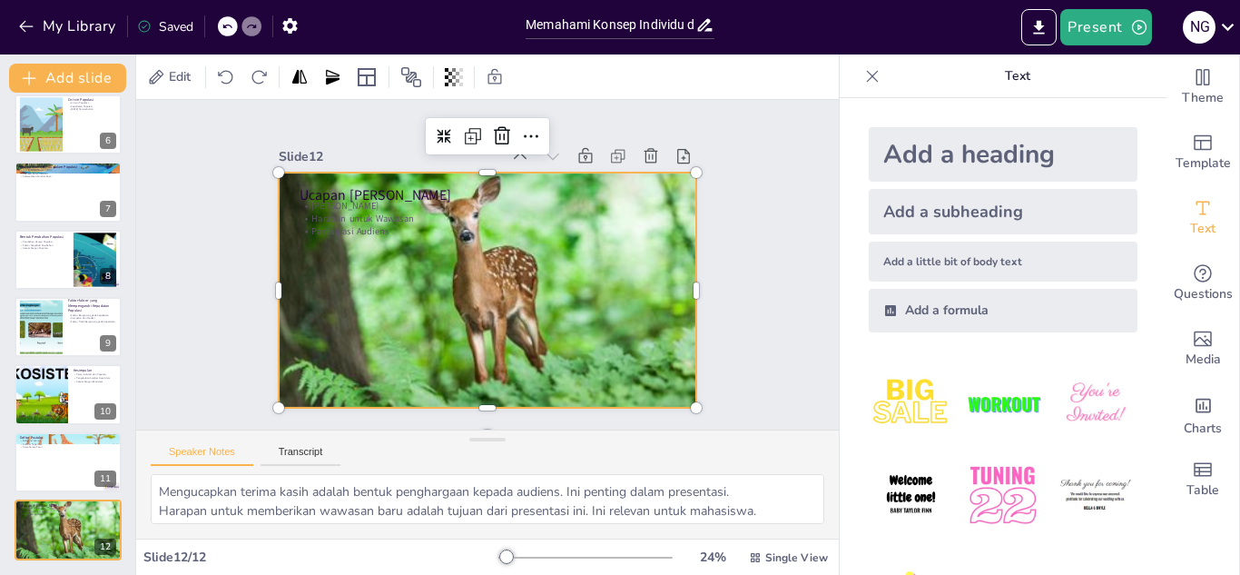
click at [381, 243] on div at bounding box center [484, 290] width 445 height 321
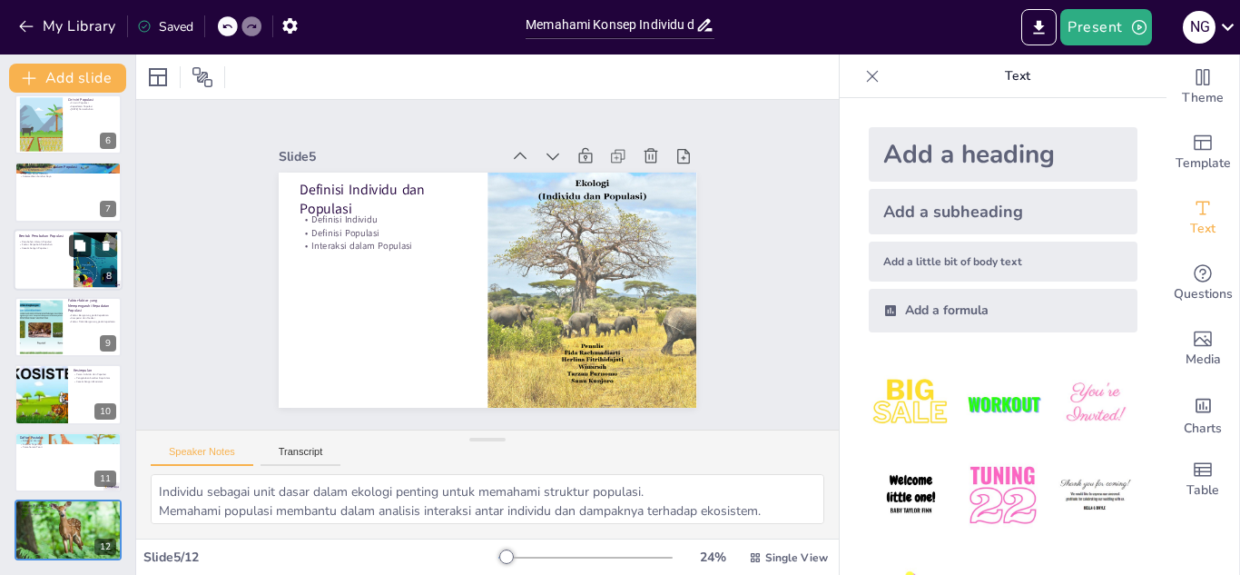
type textarea "Ekologi adalah dasar untuk memahami hubungan antara makhluk hidup dan lingkunga…"
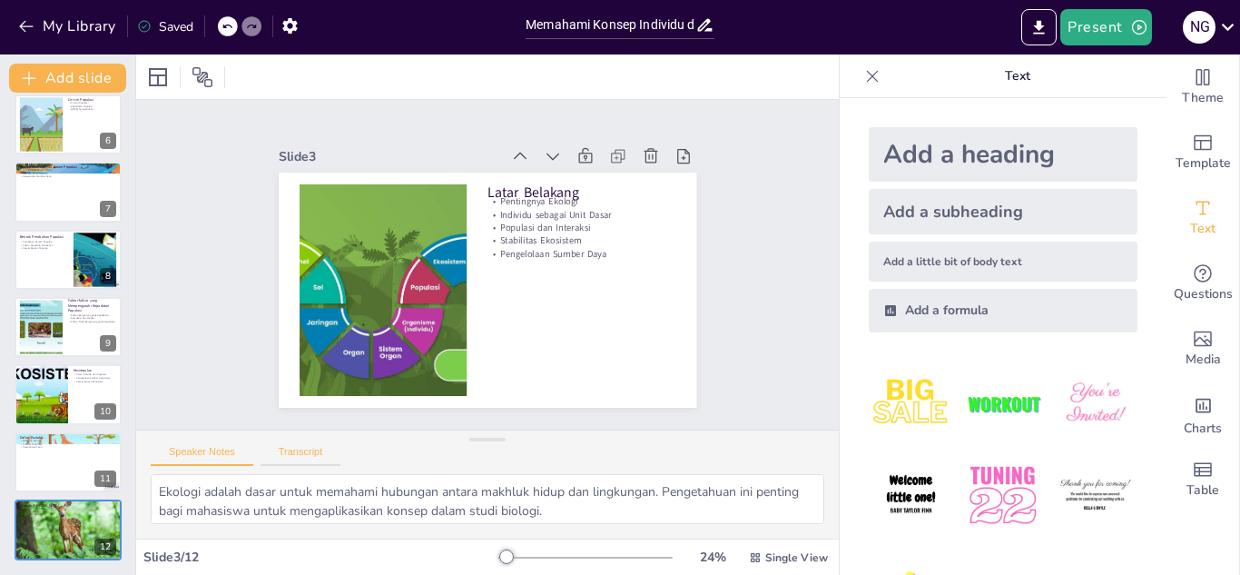
click at [303, 448] on button "Transcript" at bounding box center [301, 456] width 81 height 20
click at [204, 449] on button "Speaker Notes" at bounding box center [202, 456] width 103 height 20
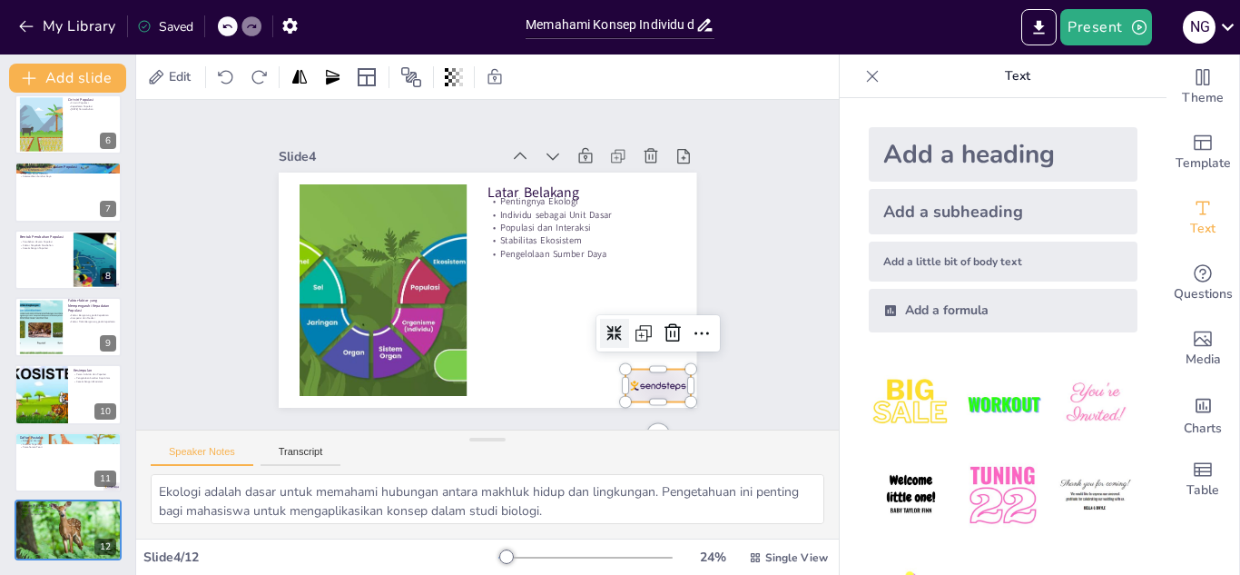
click at [639, 396] on div at bounding box center [629, 418] width 71 height 45
click at [470, 449] on icon at bounding box center [459, 459] width 21 height 20
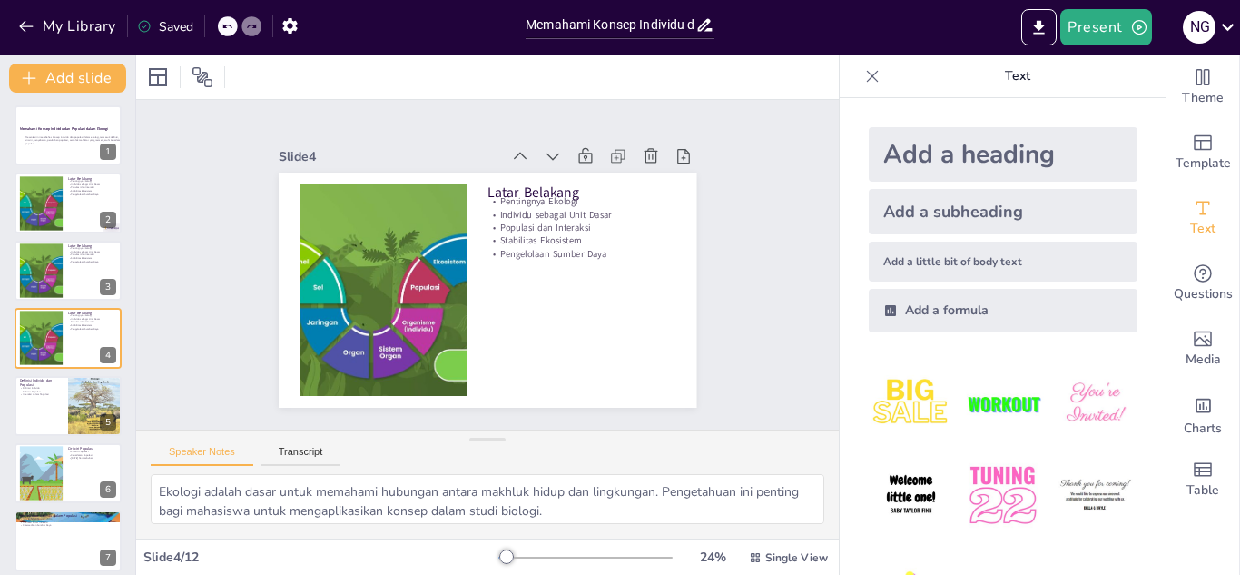
scroll to position [0, 0]
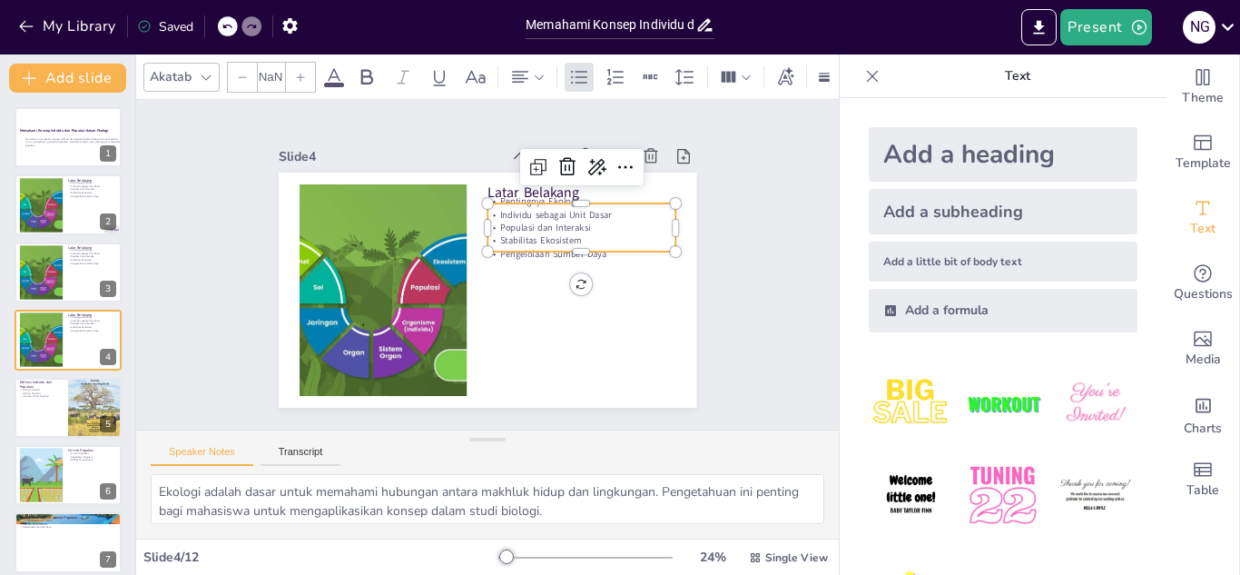
type input "32"
click at [491, 226] on p "Populasi dan Interaksi" at bounding box center [584, 238] width 189 height 33
click at [495, 222] on p "Populasi dan Interaksi" at bounding box center [584, 238] width 189 height 33
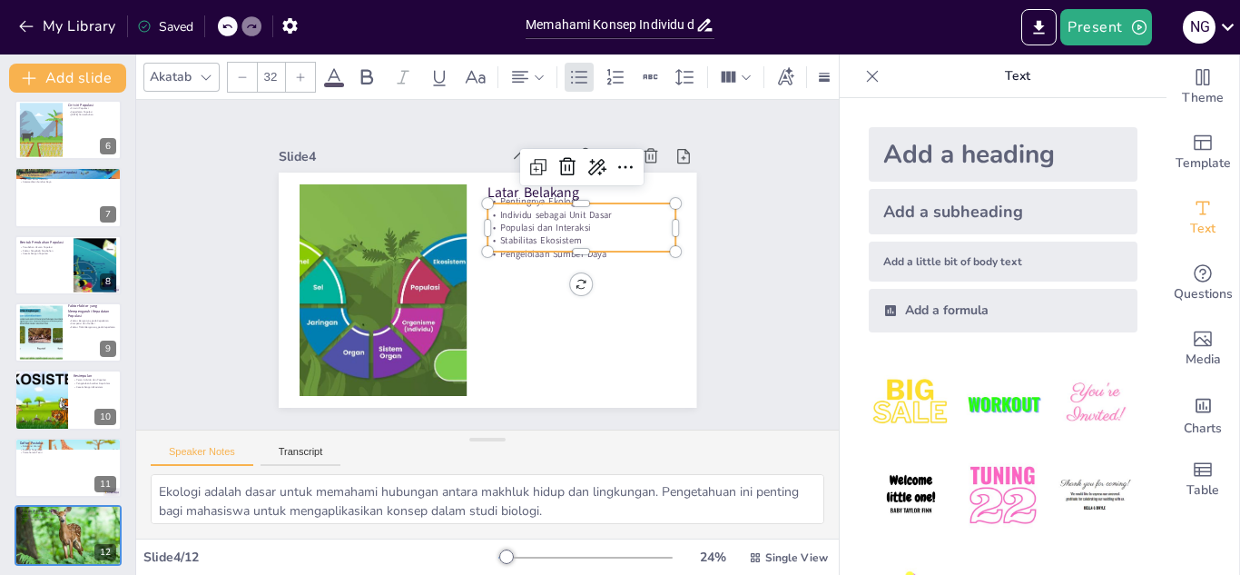
scroll to position [350, 0]
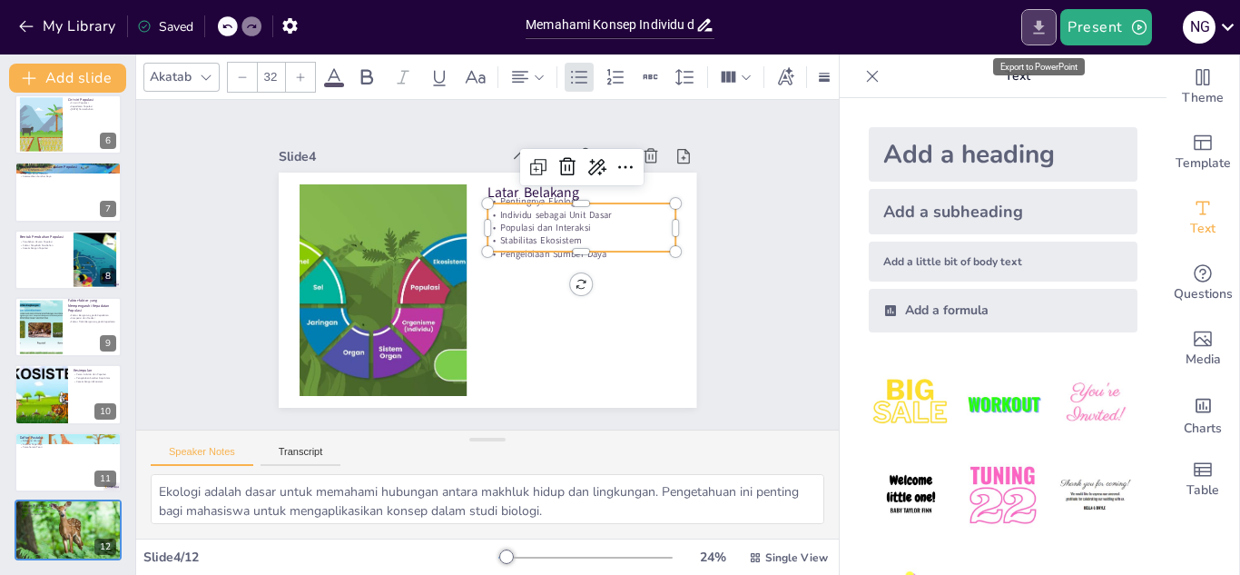
click at [1041, 25] on icon "Export to PowerPoint" at bounding box center [1039, 27] width 11 height 14
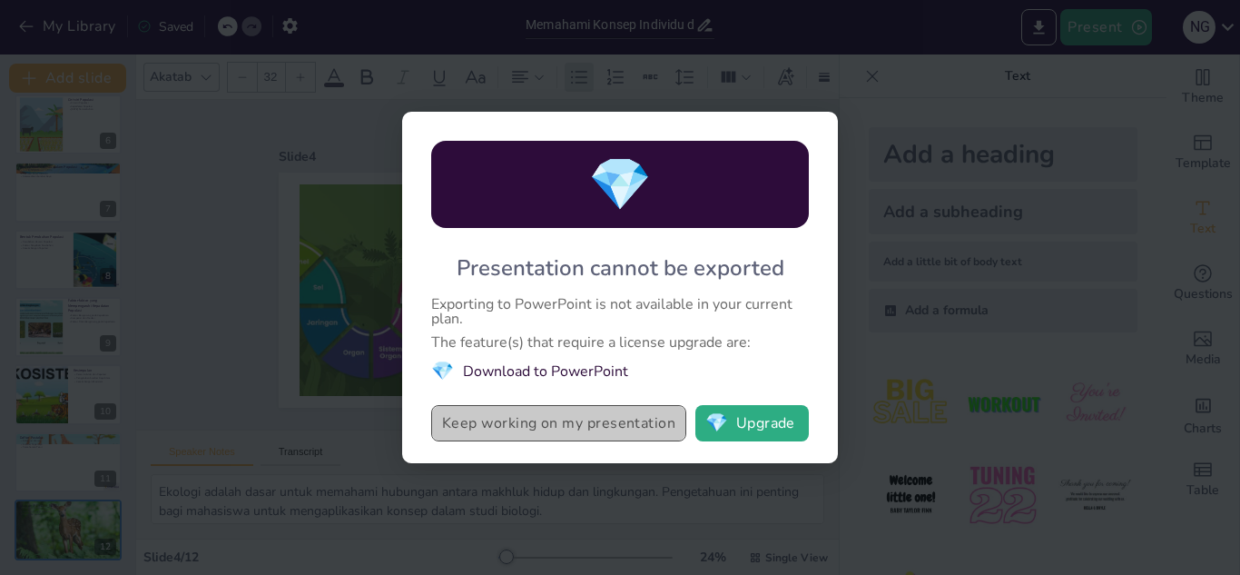
click at [520, 425] on button "Keep working on my presentation" at bounding box center [558, 423] width 255 height 36
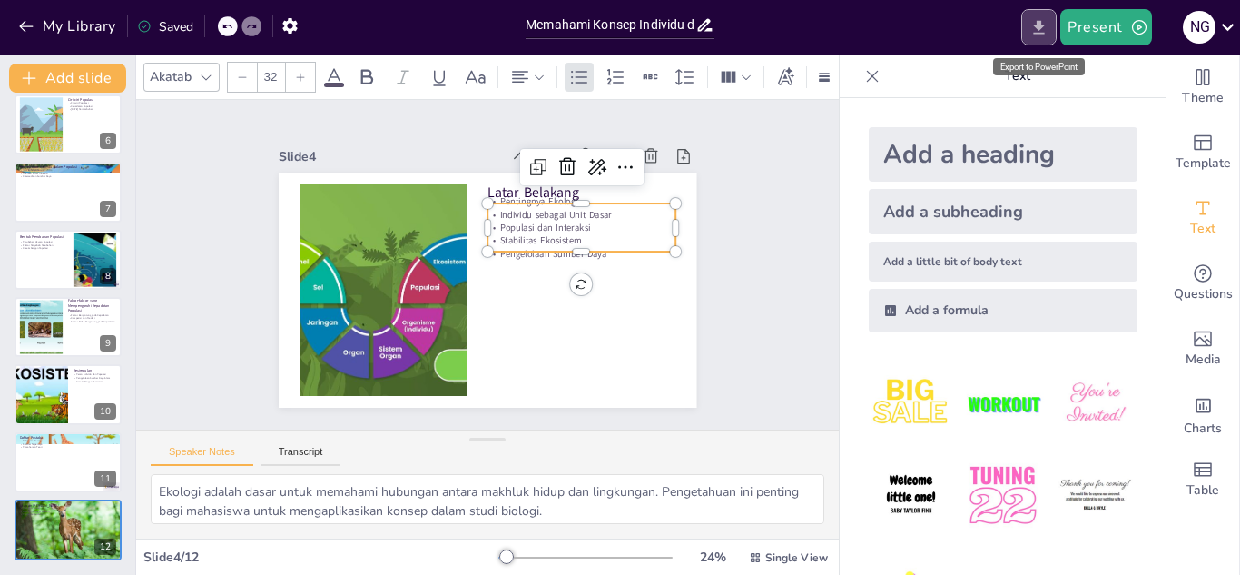
click at [1026, 37] on button "Export to PowerPoint" at bounding box center [1039, 27] width 35 height 36
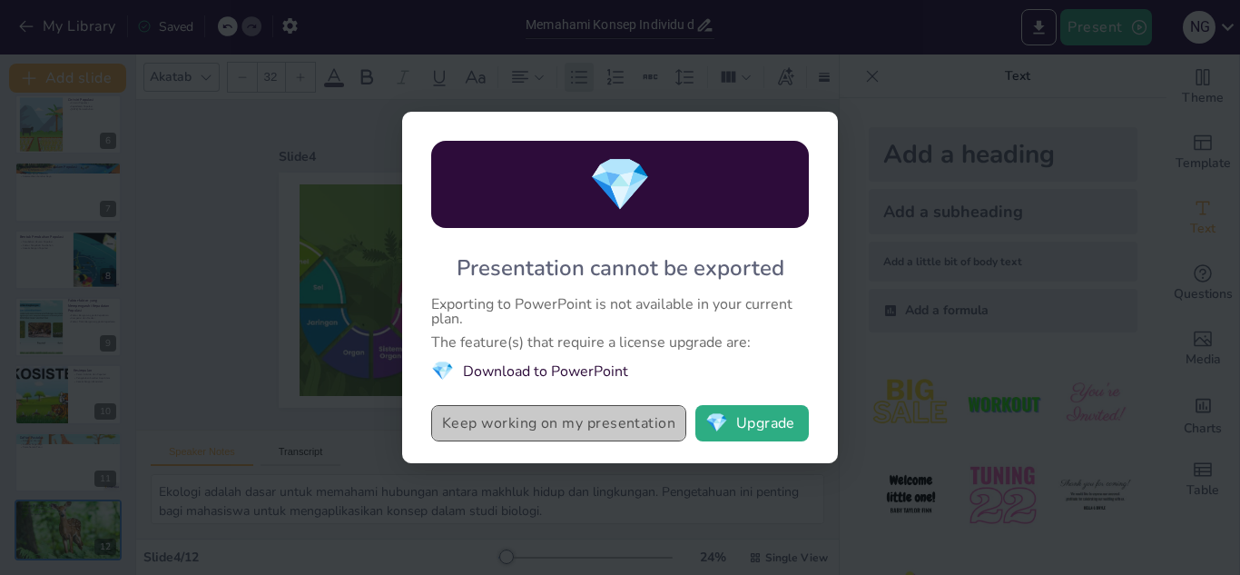
click at [525, 423] on button "Keep working on my presentation" at bounding box center [558, 423] width 255 height 36
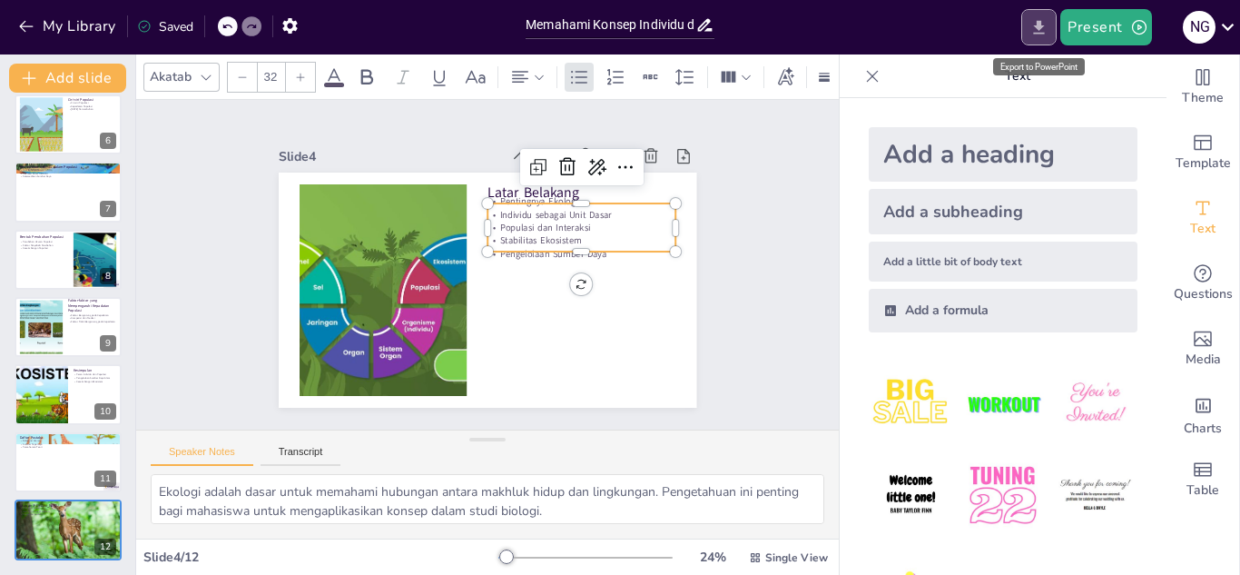
click at [1025, 23] on button "Export to PowerPoint" at bounding box center [1039, 27] width 35 height 36
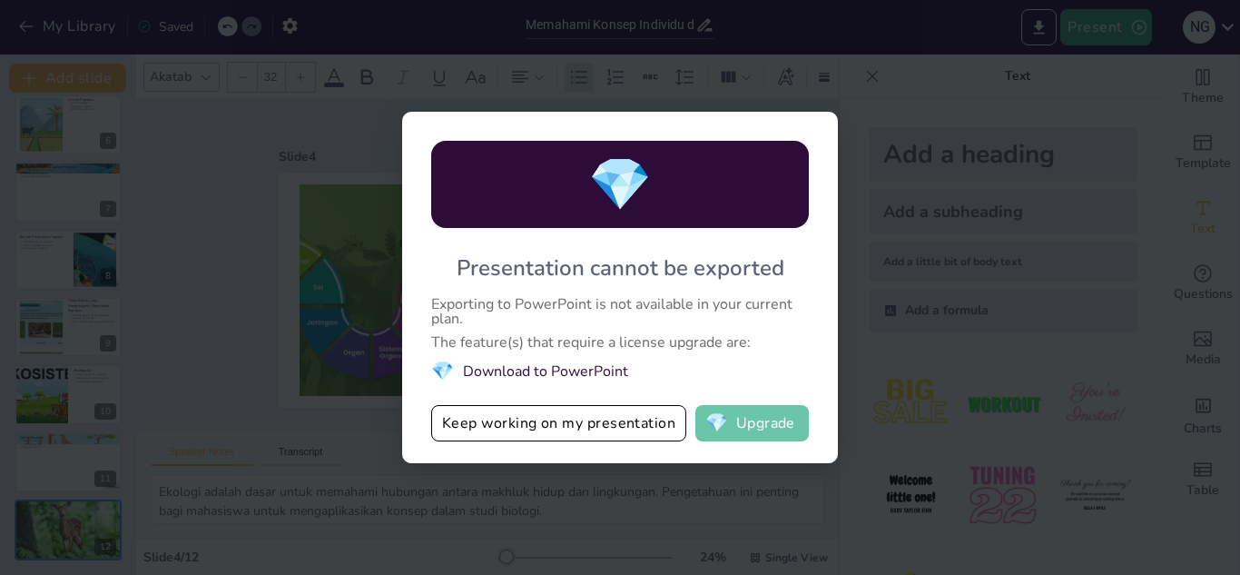
click at [717, 419] on span "💎" at bounding box center [717, 423] width 23 height 18
